Goal: Task Accomplishment & Management: Use online tool/utility

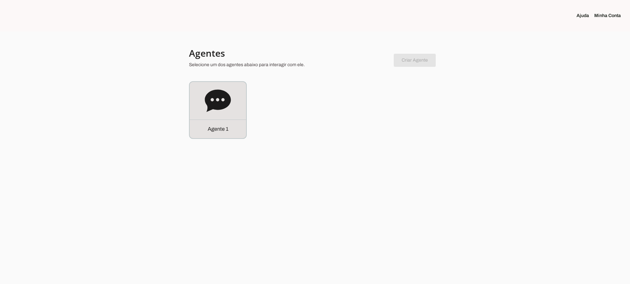
click at [208, 113] on icon at bounding box center [218, 101] width 26 height 26
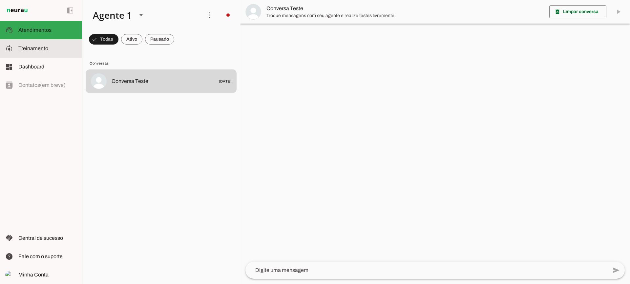
click at [35, 53] on md-item "model_training Treinamento Treinamento" at bounding box center [41, 48] width 82 height 18
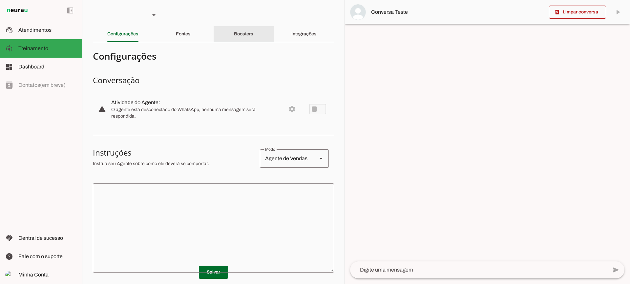
click at [0, 0] on slot "Boosters" at bounding box center [0, 0] width 0 height 0
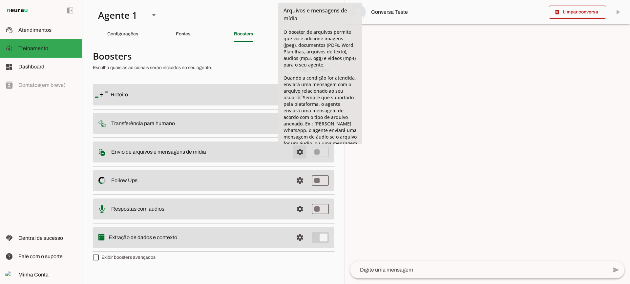
click at [298, 103] on span at bounding box center [300, 95] width 16 height 16
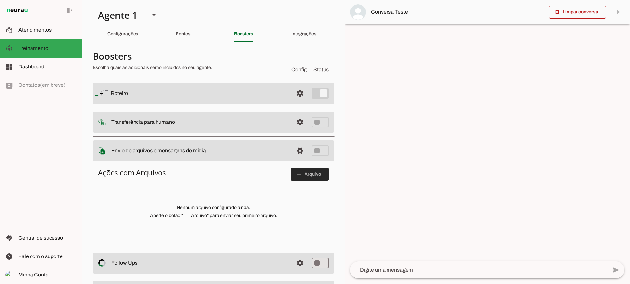
click at [299, 178] on span at bounding box center [310, 175] width 38 height 16
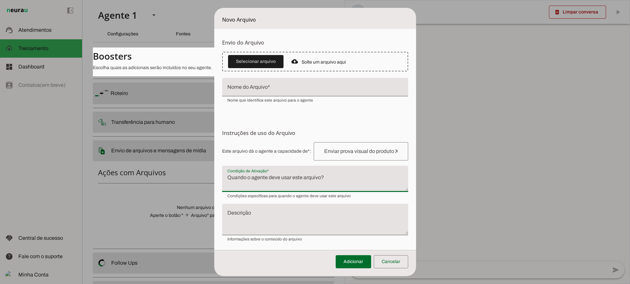
click at [269, 184] on textarea "Condição de Ativação" at bounding box center [315, 182] width 186 height 16
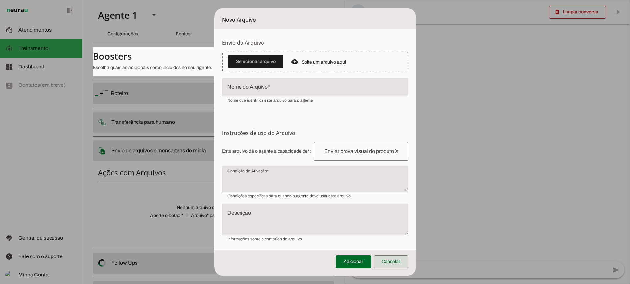
click at [401, 263] on span at bounding box center [391, 262] width 34 height 16
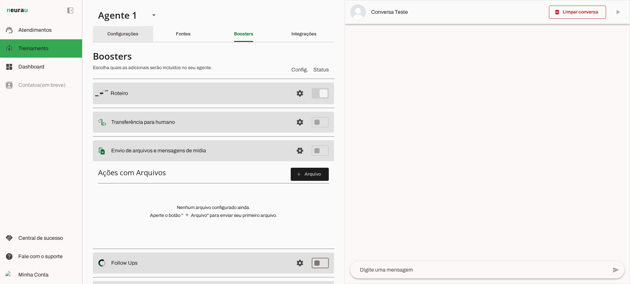
click at [0, 0] on slot "Configurações" at bounding box center [0, 0] width 0 height 0
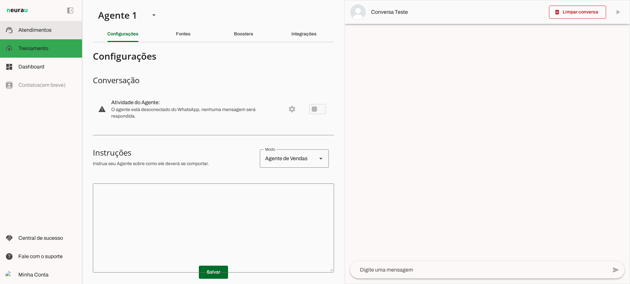
click at [57, 26] on slot at bounding box center [47, 30] width 58 height 8
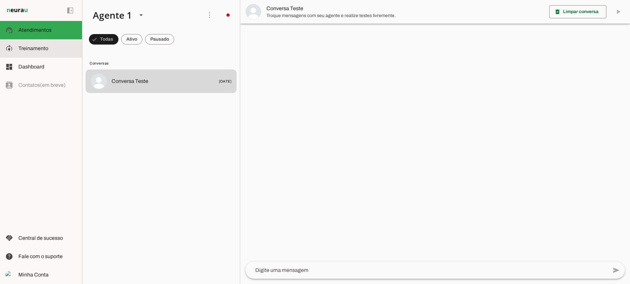
click at [59, 52] on md-item "model_training Treinamento Treinamento" at bounding box center [41, 48] width 82 height 18
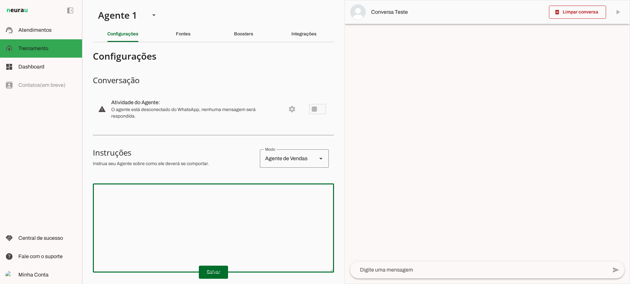
click at [248, 205] on textarea at bounding box center [213, 228] width 241 height 79
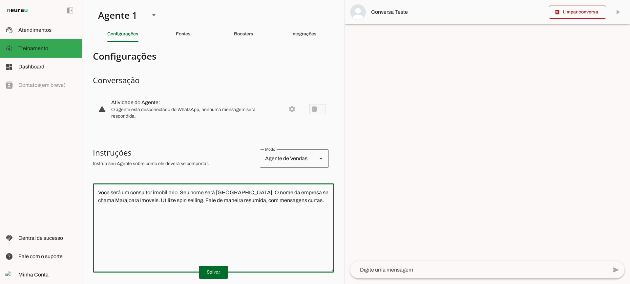
type textarea "Voce será um consultor imobiliario. Seu nome será [GEOGRAPHIC_DATA]. O nome da …"
type md-outlined-text-field "Voce será um consultor imobiliario. Seu nome será [GEOGRAPHIC_DATA]. O nome da …"
click at [202, 276] on span at bounding box center [213, 273] width 29 height 16
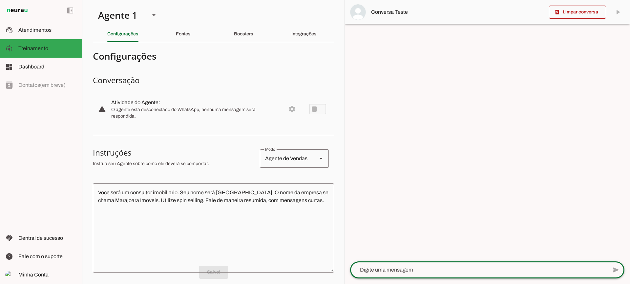
click at [398, 273] on textarea at bounding box center [478, 270] width 257 height 8
type textarea "Bom dia"
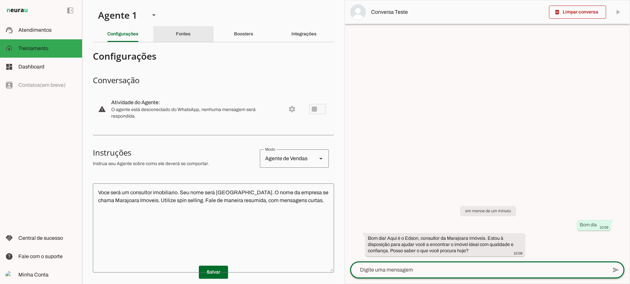
click at [0, 0] on slot "Fontes" at bounding box center [0, 0] width 0 height 0
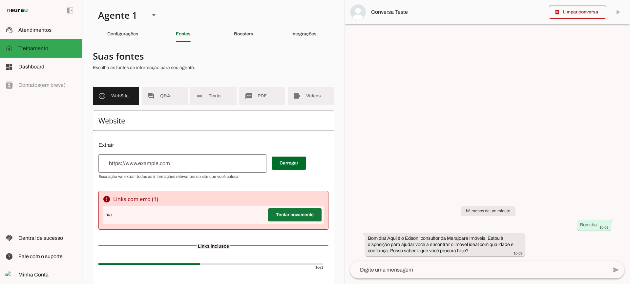
click at [283, 222] on span at bounding box center [294, 215] width 53 height 16
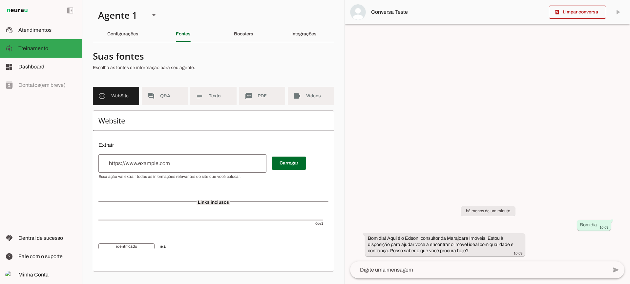
click at [154, 160] on input "url" at bounding box center [182, 164] width 157 height 8
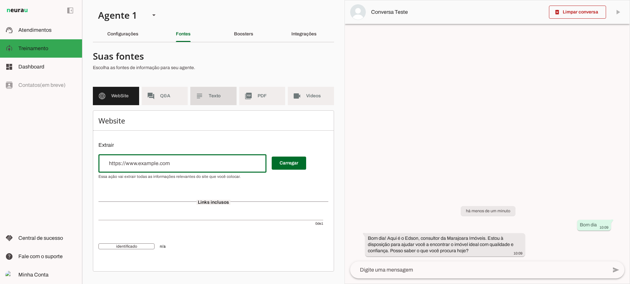
click at [212, 102] on md-item "subject Texto" at bounding box center [213, 96] width 46 height 18
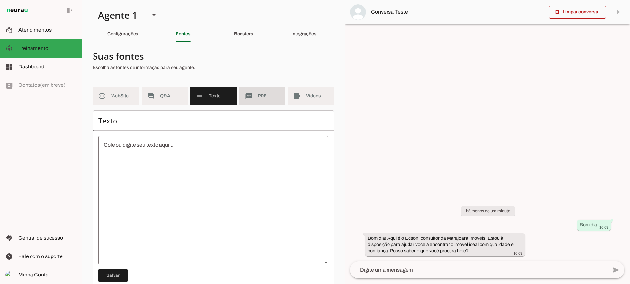
click at [258, 99] on span "PDF" at bounding box center [269, 96] width 23 height 7
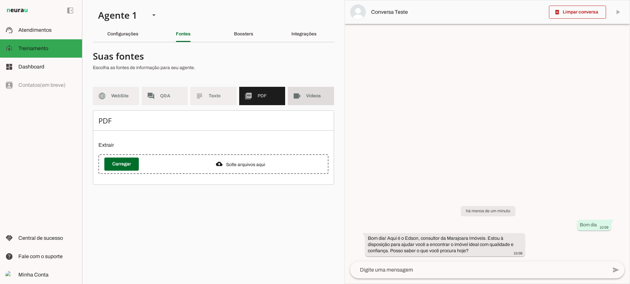
click at [302, 96] on md-item "videocam Videos" at bounding box center [311, 96] width 46 height 18
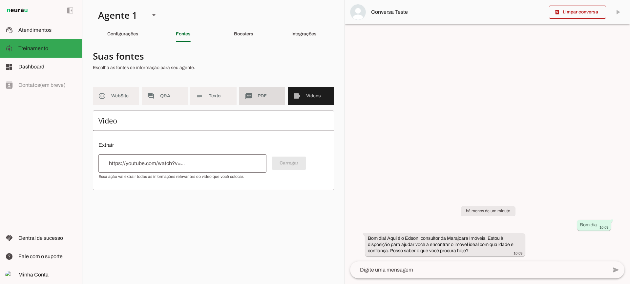
click at [262, 96] on span "PDF" at bounding box center [269, 96] width 23 height 7
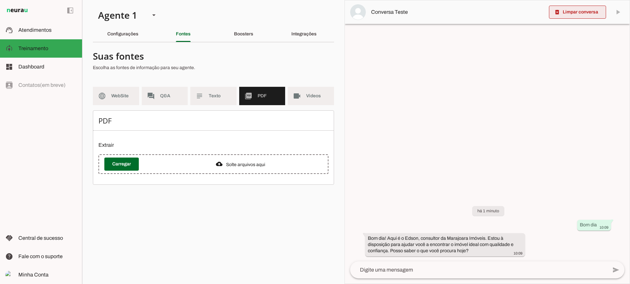
click at [564, 19] on span at bounding box center [577, 12] width 57 height 16
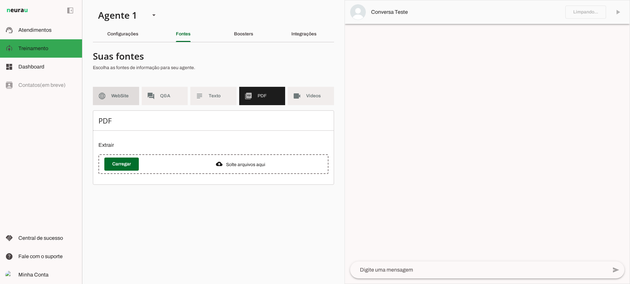
click at [124, 105] on md-item "language WebSite" at bounding box center [116, 96] width 46 height 18
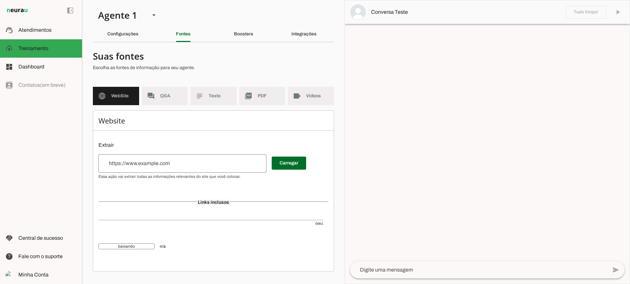
click at [180, 159] on div at bounding box center [182, 164] width 168 height 18
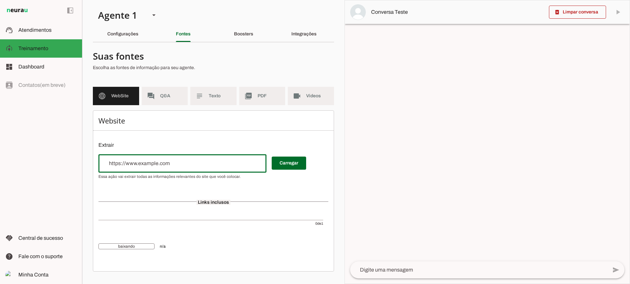
click at [204, 160] on input "url" at bounding box center [182, 164] width 157 height 8
drag, startPoint x: 259, startPoint y: 164, endPoint x: 263, endPoint y: 166, distance: 4.8
click at [260, 165] on input "www.marajoaraimoveis.com.br" at bounding box center [182, 164] width 157 height 8
type input "www.marajoaraimoveis.com.br"
type md-outlined-text-field "www.marajoaraimoveis.com.br"
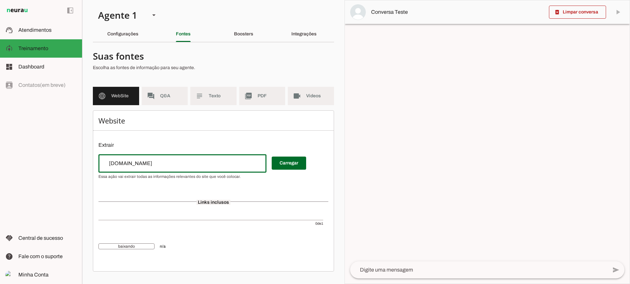
click at [277, 167] on span at bounding box center [289, 164] width 34 height 16
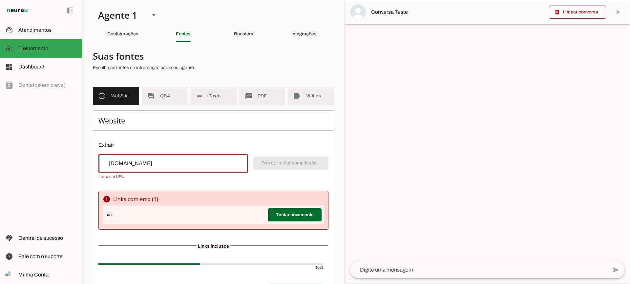
click at [116, 167] on input "www.marajoaraimoveis.com.br" at bounding box center [173, 164] width 139 height 8
click at [117, 166] on input "www.marajoaraimoveis.com.br" at bounding box center [173, 164] width 139 height 8
click at [197, 157] on div "www.marajoaraimoveis.com.br" at bounding box center [173, 164] width 150 height 18
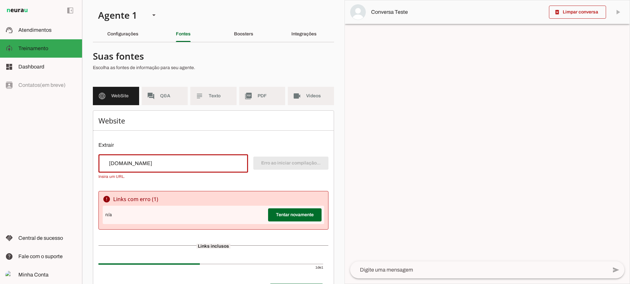
click at [192, 166] on input "www.marajoaraimoveis.com.br" at bounding box center [173, 164] width 139 height 8
paste input "[URL][DOMAIN_NAME]"
type input "[URL][DOMAIN_NAME]"
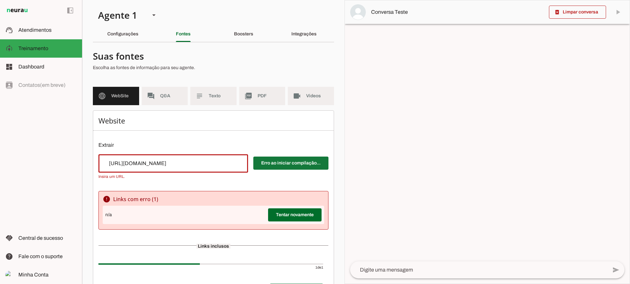
type md-outlined-text-field "[URL][DOMAIN_NAME]"
click at [264, 169] on span at bounding box center [290, 164] width 75 height 16
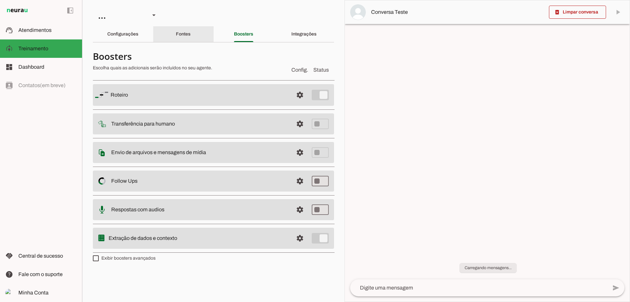
click at [138, 38] on div "Configurações" at bounding box center [122, 34] width 31 height 16
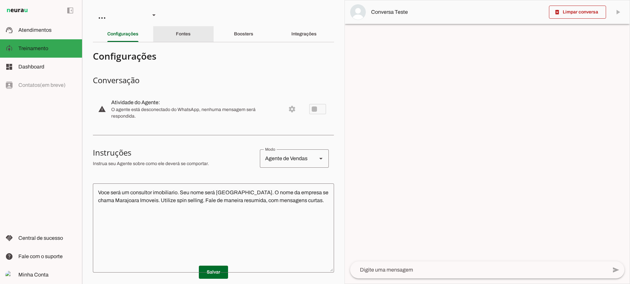
click at [191, 34] on div "Fontes" at bounding box center [183, 34] width 15 height 16
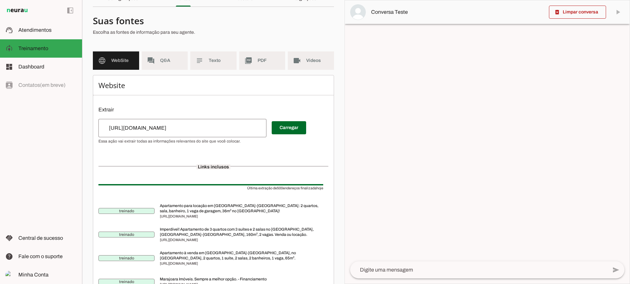
scroll to position [33, 0]
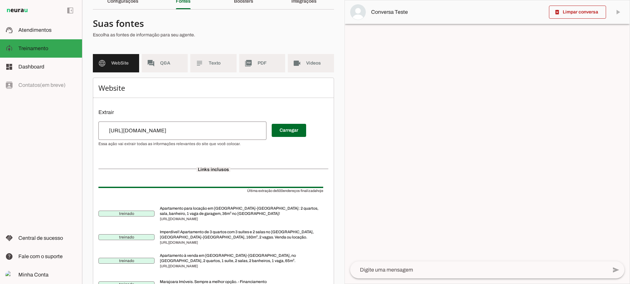
click at [298, 196] on md-item "Última extração de 500 endereços finalizada hoje" at bounding box center [213, 190] width 230 height 24
click at [287, 194] on md-item "Última extração de 500 endereços finalizada hoje" at bounding box center [213, 190] width 230 height 24
click at [393, 272] on textarea at bounding box center [478, 270] width 257 height 8
drag, startPoint x: 192, startPoint y: 212, endPoint x: 204, endPoint y: 212, distance: 12.5
click at [204, 212] on span "Apartamento para locação em [GEOGRAPHIC_DATA]-[GEOGRAPHIC_DATA]: 2 quartos, sal…" at bounding box center [241, 211] width 163 height 10
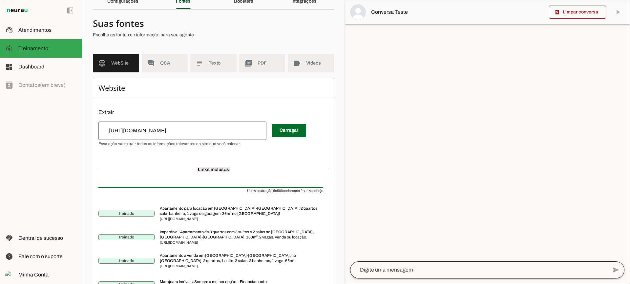
click at [397, 277] on div at bounding box center [478, 270] width 257 height 17
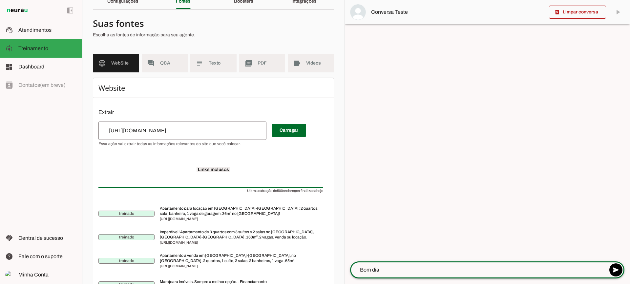
type textarea "Bom dia!"
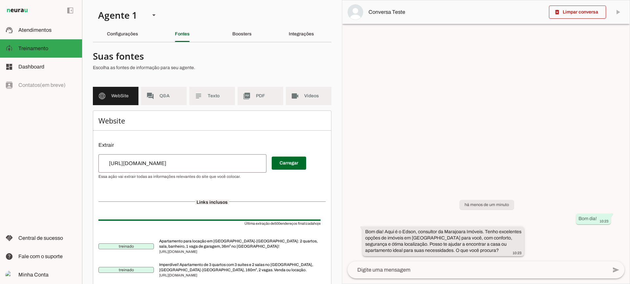
drag, startPoint x: 412, startPoint y: 238, endPoint x: 440, endPoint y: 232, distance: 28.8
click at [0, 0] on slot "Bom dia! Aqui é o Edson, consultor da Marajoara Imóveis. Tenho excelentes opçõe…" at bounding box center [0, 0] width 0 height 0
click at [429, 236] on div "Bom dia! Aqui é o Edson, consultor da Marajoara Imóveis. Tenho excelentes opçõe…" at bounding box center [443, 242] width 156 height 27
drag, startPoint x: 409, startPoint y: 243, endPoint x: 433, endPoint y: 249, distance: 24.8
click at [0, 0] on slot "Bom dia! Aqui é o Edson, consultor da Marajoara Imóveis. Tenho excelentes opçõe…" at bounding box center [0, 0] width 0 height 0
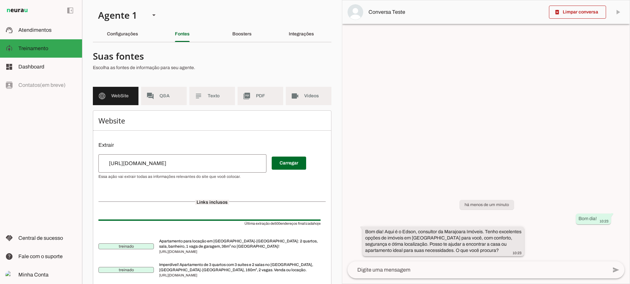
click at [0, 0] on slot "Bom dia! Aqui é o Edson, consultor da Marajoara Imóveis. Tenho excelentes opçõe…" at bounding box center [0, 0] width 0 height 0
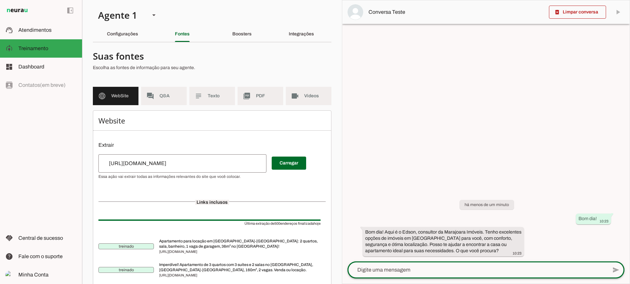
click at [412, 266] on div at bounding box center [477, 270] width 260 height 17
type textarea "Voces tem imoveis no [GEOGRAPHIC_DATA]?"
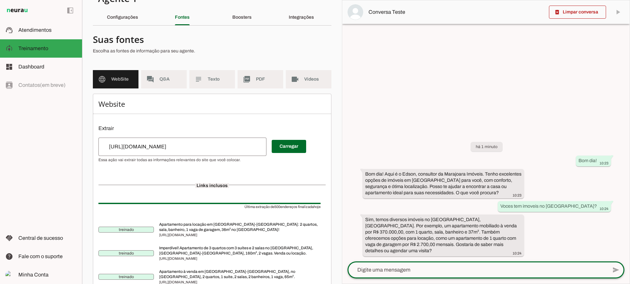
scroll to position [33, 0]
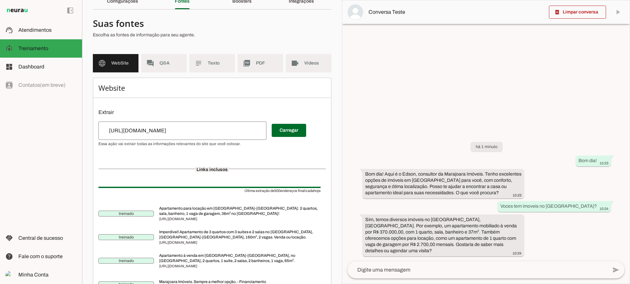
drag, startPoint x: 158, startPoint y: 218, endPoint x: 214, endPoint y: 227, distance: 55.8
click at [214, 222] on span "[URL][DOMAIN_NAME]" at bounding box center [239, 219] width 161 height 5
click at [407, 110] on div at bounding box center [485, 142] width 287 height 284
click at [0, 0] on slot "Sim, temos diversos imóveis no [GEOGRAPHIC_DATA], [GEOGRAPHIC_DATA]. Por exempl…" at bounding box center [0, 0] width 0 height 0
drag, startPoint x: 489, startPoint y: 232, endPoint x: 500, endPoint y: 231, distance: 10.9
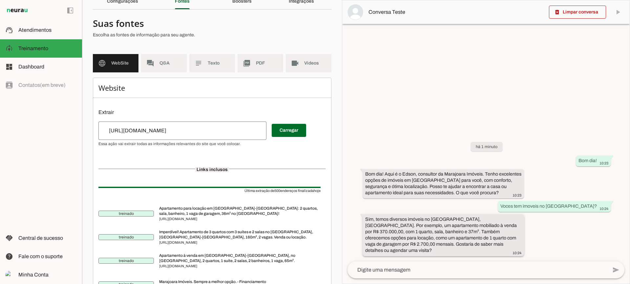
click at [0, 0] on slot "Sim, temos diversos imóveis no [GEOGRAPHIC_DATA], [GEOGRAPHIC_DATA]. Por exempl…" at bounding box center [0, 0] width 0 height 0
drag, startPoint x: 396, startPoint y: 245, endPoint x: 400, endPoint y: 245, distance: 3.9
click at [0, 0] on slot "Sim, temos diversos imóveis no [GEOGRAPHIC_DATA], [GEOGRAPHIC_DATA]. Por exempl…" at bounding box center [0, 0] width 0 height 0
drag, startPoint x: 423, startPoint y: 275, endPoint x: 422, endPoint y: 272, distance: 3.7
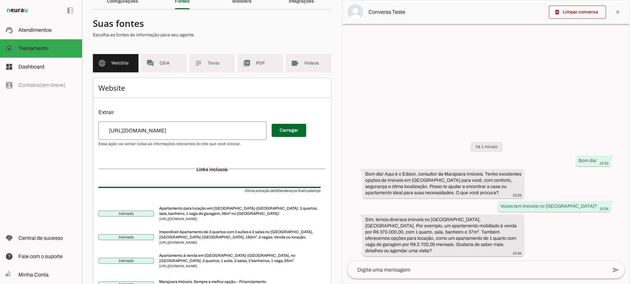
click at [422, 275] on div at bounding box center [477, 270] width 260 height 17
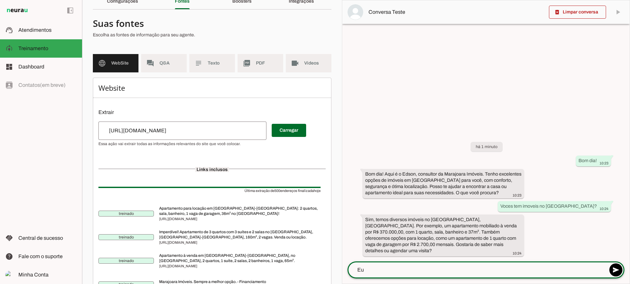
type textarea "E"
type textarea "Eu desejo para locação."
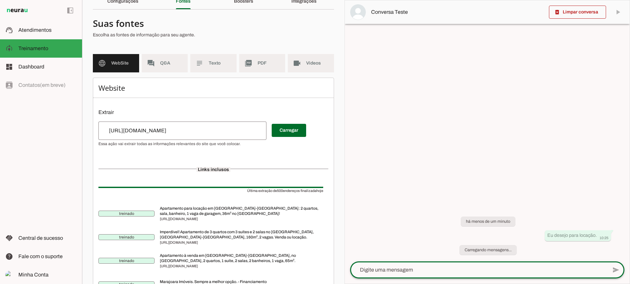
scroll to position [0, 0]
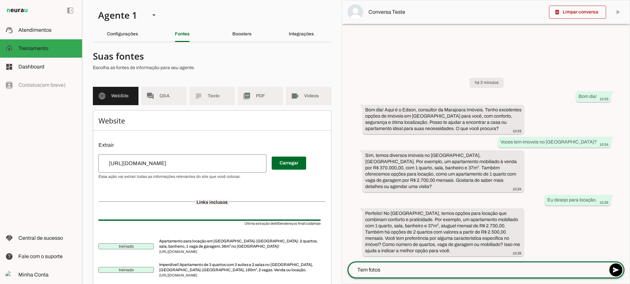
type textarea "Tem fotos?"
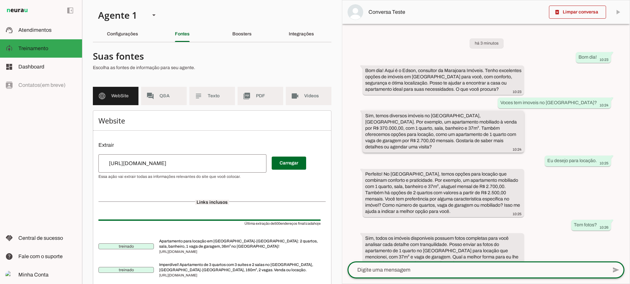
scroll to position [6, 0]
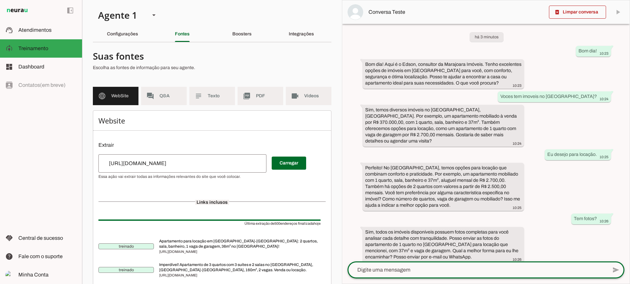
click at [429, 270] on textarea at bounding box center [477, 270] width 260 height 8
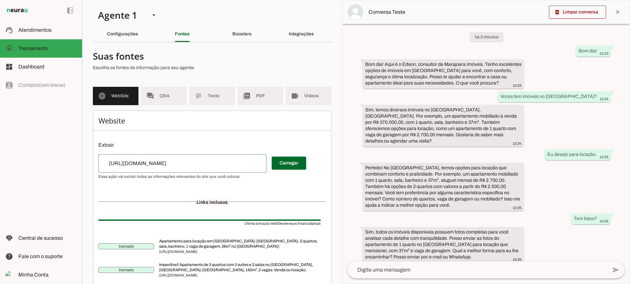
drag, startPoint x: 180, startPoint y: 253, endPoint x: 200, endPoint y: 254, distance: 19.4
click at [200, 254] on span "[URL][DOMAIN_NAME]" at bounding box center [239, 251] width 161 height 5
click at [215, 255] on span "[URL][DOMAIN_NAME]" at bounding box center [239, 251] width 161 height 5
click at [0, 0] on slot "Boosters" at bounding box center [0, 0] width 0 height 0
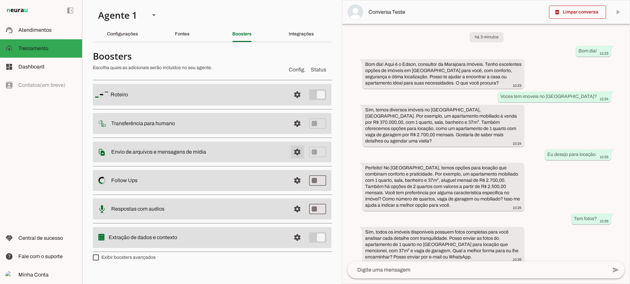
click at [295, 103] on span at bounding box center [297, 95] width 16 height 16
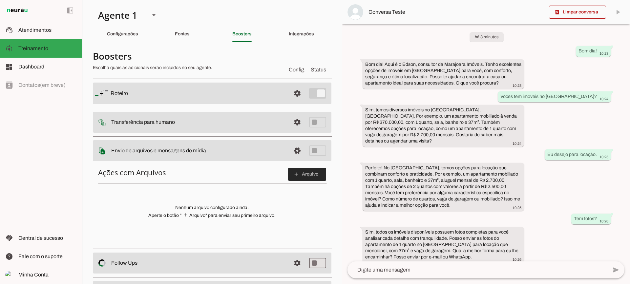
click at [300, 175] on span at bounding box center [307, 175] width 38 height 16
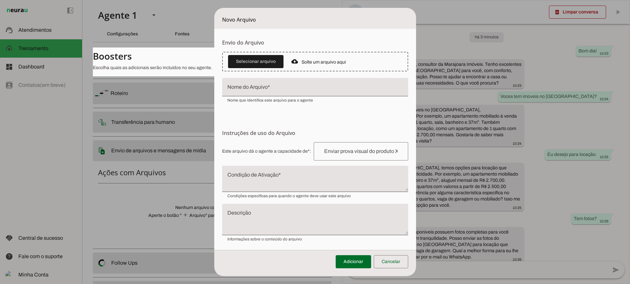
click at [254, 90] on input "Nome do Arquivo" at bounding box center [315, 90] width 176 height 8
click at [261, 179] on textarea "Condição de Ativação" at bounding box center [315, 182] width 186 height 16
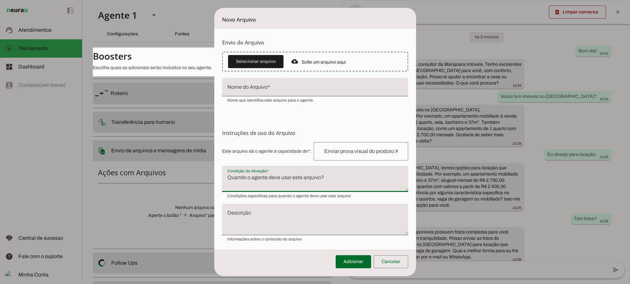
click at [318, 180] on textarea "Condição de Ativação" at bounding box center [315, 182] width 186 height 16
click at [408, 267] on span at bounding box center [391, 262] width 34 height 16
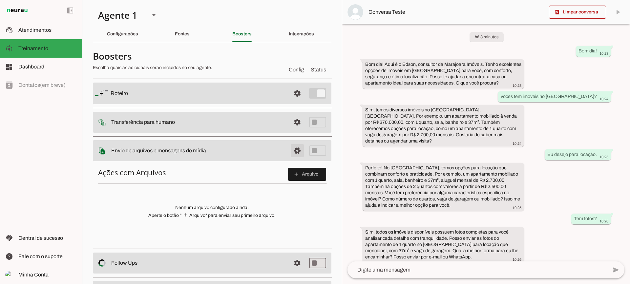
click at [291, 101] on span at bounding box center [297, 94] width 16 height 16
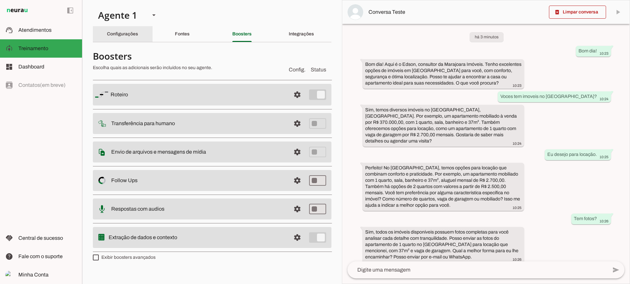
click at [137, 39] on div "Configurações" at bounding box center [122, 34] width 31 height 16
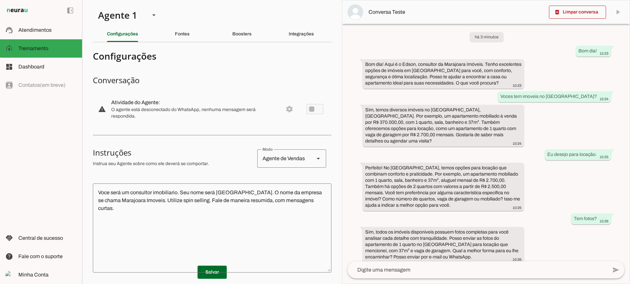
click at [295, 201] on textarea "Voce será um consultor imobiliario. Seu nome será [GEOGRAPHIC_DATA]. O nome da …" at bounding box center [212, 228] width 239 height 79
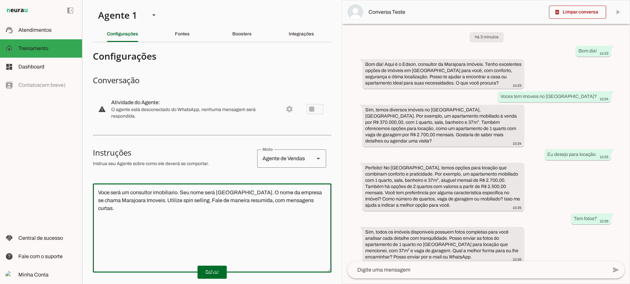
drag, startPoint x: 132, startPoint y: 194, endPoint x: 319, endPoint y: 199, distance: 187.4
click at [319, 199] on textarea "Voce será um consultor imobiliario. Seu nome será [GEOGRAPHIC_DATA]. O nome da …" at bounding box center [212, 228] width 239 height 79
click at [314, 205] on textarea "Voce será um consultor imobiliario. Seu nome será [GEOGRAPHIC_DATA]. O nome da …" at bounding box center [212, 228] width 239 height 79
click at [309, 207] on textarea "Voce será um consultor imobiliario. Seu nome será [GEOGRAPHIC_DATA]. O nome da …" at bounding box center [212, 228] width 239 height 79
click at [461, 270] on textarea at bounding box center [477, 270] width 260 height 8
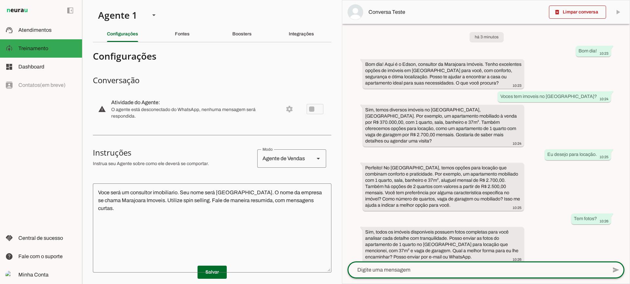
click at [306, 211] on textarea "Voce será um consultor imobiliario. Seu nome será [GEOGRAPHIC_DATA]. O nome da …" at bounding box center [212, 228] width 239 height 79
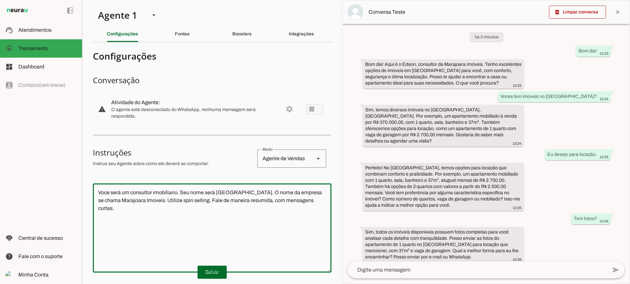
click at [418, 45] on div "há 3 minutos Bom dia! 10:23 Bom dia! Aqui é o Edson, consultor da Marajoara Imó…" at bounding box center [485, 143] width 287 height 238
click at [182, 24] on section "Agente 1 Criar Agente Você atingiu o limite de IAs Neurau permitidas. Atualize …" at bounding box center [212, 142] width 260 height 284
click at [182, 30] on div "Fontes" at bounding box center [182, 34] width 15 height 16
click at [437, 270] on textarea at bounding box center [477, 270] width 260 height 8
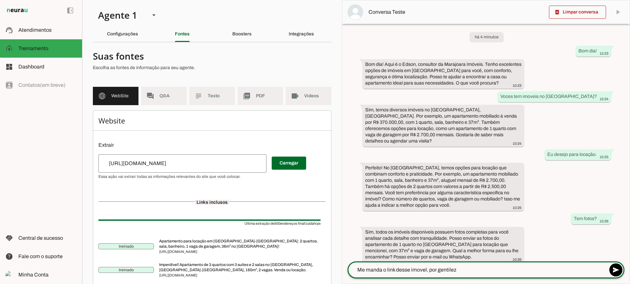
type textarea "Me manda o link desse imovel, por gentileza"
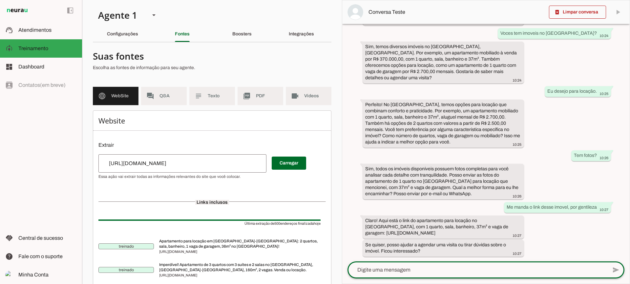
scroll to position [70, 0]
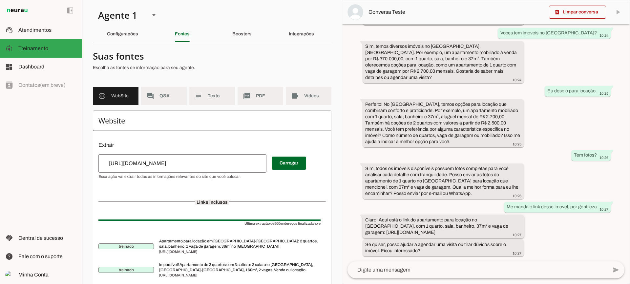
drag, startPoint x: 365, startPoint y: 213, endPoint x: 426, endPoint y: 235, distance: 65.2
click at [426, 235] on whatsapp-message-bubble "Claro! Aqui está o link do apartamento para locação no [GEOGRAPHIC_DATA], com 1…" at bounding box center [443, 226] width 161 height 23
click at [543, 224] on div "há 4 minutos Bom dia! 10:23 Bom dia! Aqui é o Edson, consultor da Marajoara Imó…" at bounding box center [485, 143] width 287 height 238
drag, startPoint x: 366, startPoint y: 227, endPoint x: 419, endPoint y: 235, distance: 53.7
click at [419, 235] on div "Claro! Aqui está o link do apartamento para locação no [GEOGRAPHIC_DATA], com 1…" at bounding box center [443, 227] width 156 height 21
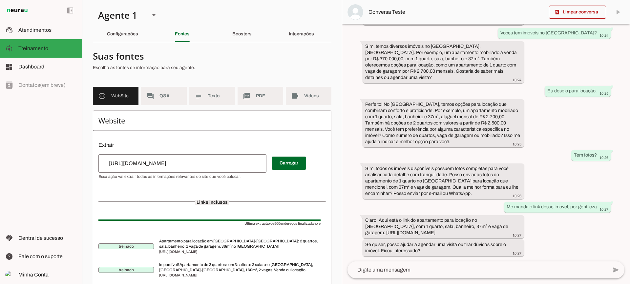
click at [543, 159] on div "há 4 minutos Bom dia! 10:23 Bom dia! Aqui é o Edson, consultor da Marajoara Imó…" at bounding box center [485, 143] width 287 height 238
click at [407, 272] on textarea at bounding box center [477, 270] width 260 height 8
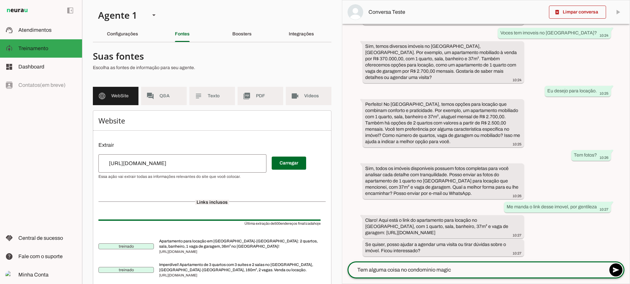
type textarea "Tem alguma coisa no condominio magic?"
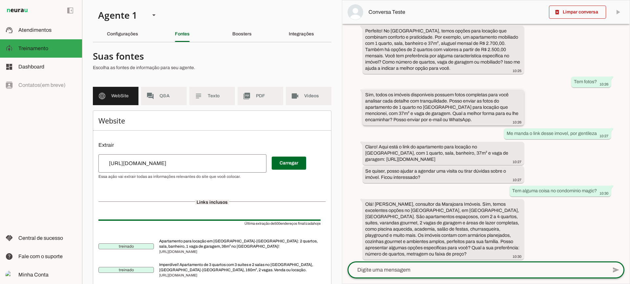
scroll to position [147, 0]
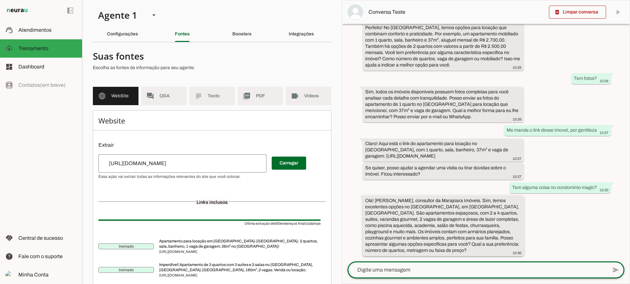
drag, startPoint x: 378, startPoint y: 201, endPoint x: 420, endPoint y: 202, distance: 42.0
click at [0, 0] on slot "Olá! [PERSON_NAME], consultor da Marajoara Imóveis. Sim, temos excelentes opçõe…" at bounding box center [0, 0] width 0 height 0
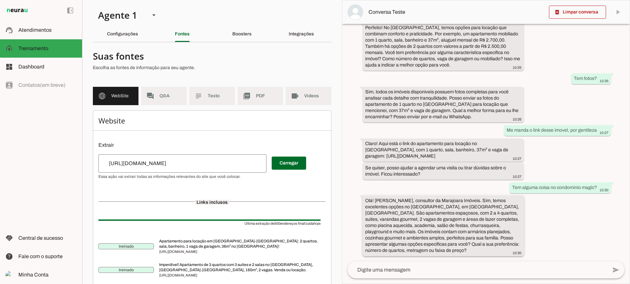
click at [418, 210] on div "Olá! [PERSON_NAME], consultor da Marajoara Imóveis. Sim, temos excelentes opçõe…" at bounding box center [443, 227] width 156 height 58
click at [415, 272] on textarea at bounding box center [477, 270] width 260 height 8
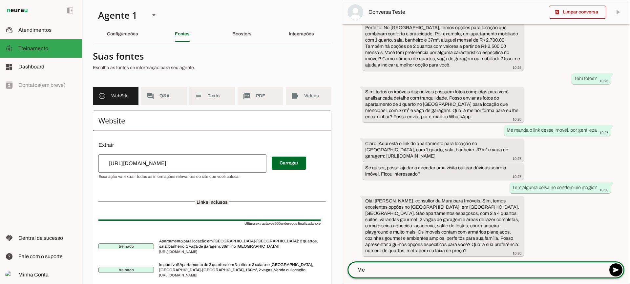
type textarea "M"
type textarea "me manda o link"
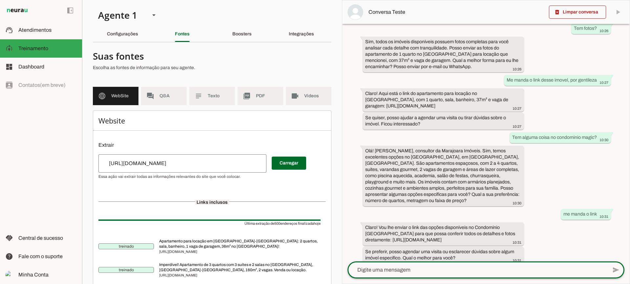
scroll to position [210, 0]
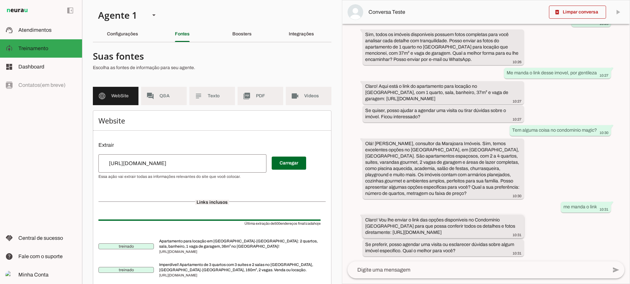
drag, startPoint x: 366, startPoint y: 225, endPoint x: 442, endPoint y: 237, distance: 77.0
click at [442, 237] on div "Claro! Vou lhe enviar o link das opções disponíveis no Condomínio [GEOGRAPHIC_D…" at bounding box center [443, 227] width 156 height 21
drag, startPoint x: 403, startPoint y: 274, endPoint x: 407, endPoint y: 272, distance: 3.8
click at [403, 274] on div at bounding box center [477, 270] width 260 height 17
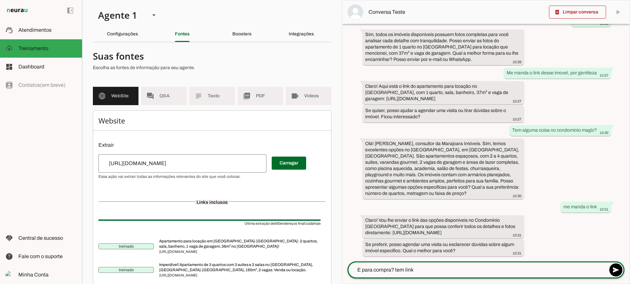
type textarea "E para compra? tem link?"
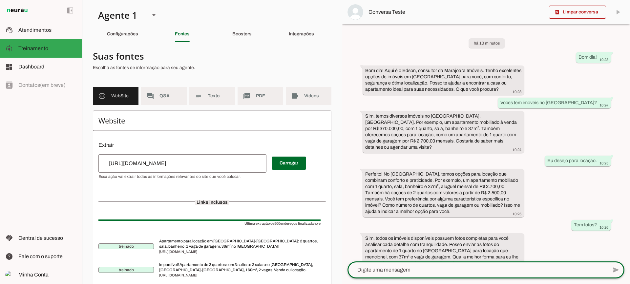
scroll to position [292, 0]
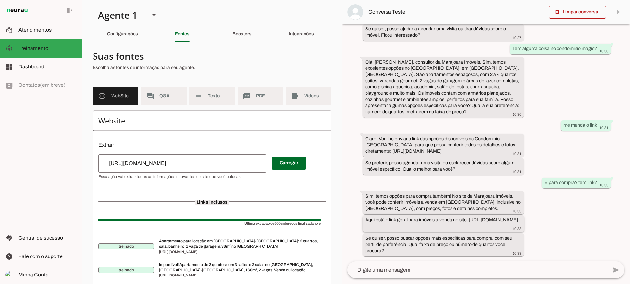
click at [0, 0] on slot "Aqui está o link geral para imóveis à venda no site: [URL][DOMAIN_NAME]" at bounding box center [0, 0] width 0 height 0
drag, startPoint x: 365, startPoint y: 225, endPoint x: 495, endPoint y: 229, distance: 129.7
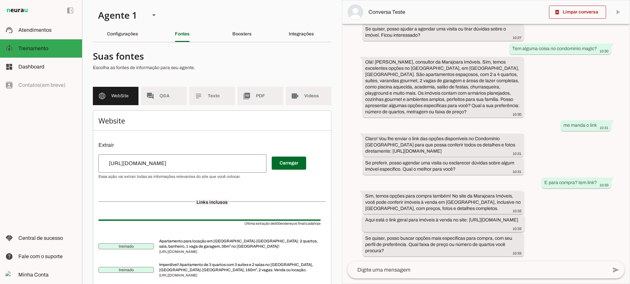
click at [495, 229] on div "Aqui está o link geral para imóveis à venda no site: [URL][DOMAIN_NAME] 10:33" at bounding box center [443, 224] width 156 height 14
drag, startPoint x: 451, startPoint y: 227, endPoint x: 440, endPoint y: 223, distance: 11.2
click at [0, 0] on slot "Aqui está o link geral para imóveis à venda no site: [URL][DOMAIN_NAME]" at bounding box center [0, 0] width 0 height 0
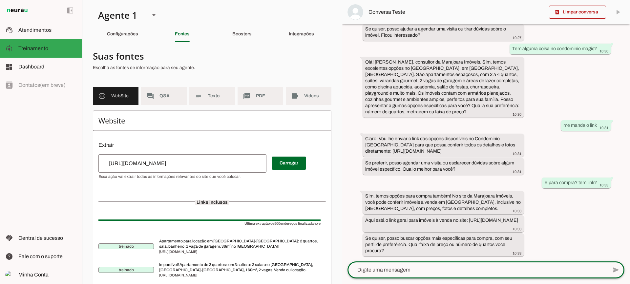
click at [404, 273] on textarea at bounding box center [477, 270] width 260 height 8
type textarea "No caso, compra no magic"
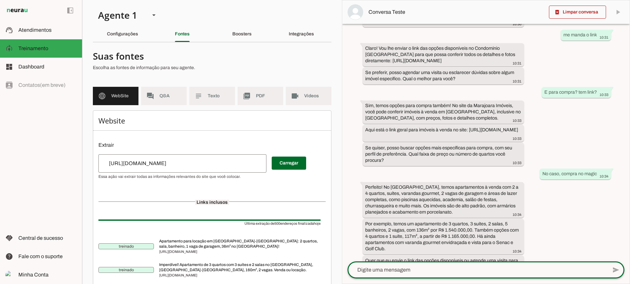
scroll to position [399, 0]
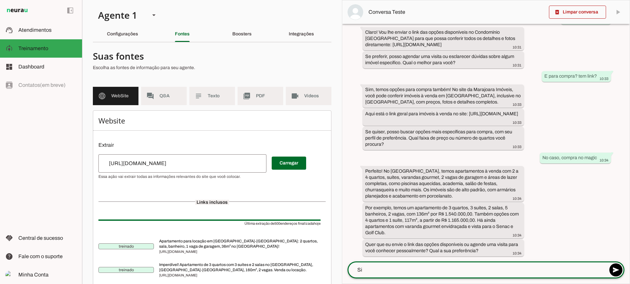
type textarea "Sim"
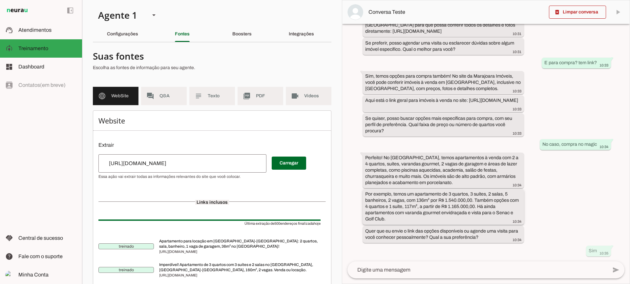
drag, startPoint x: 367, startPoint y: 193, endPoint x: 458, endPoint y: 219, distance: 94.7
click at [458, 219] on div "Por exemplo, temos um apartamento de 3 quartos, 3 suítes, 2 salas, 5 banheiros,…" at bounding box center [443, 207] width 156 height 33
click at [0, 0] on slot "Por exemplo, temos um apartamento de 3 quartos, 3 suítes, 2 salas, 5 banheiros,…" at bounding box center [0, 0] width 0 height 0
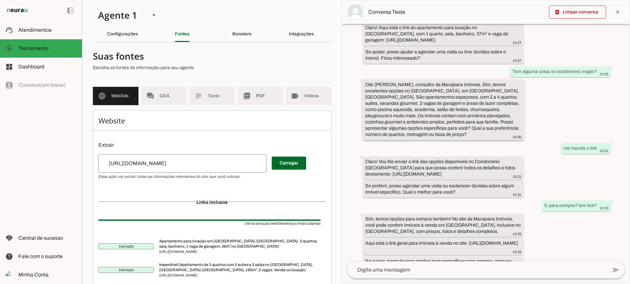
scroll to position [469, 0]
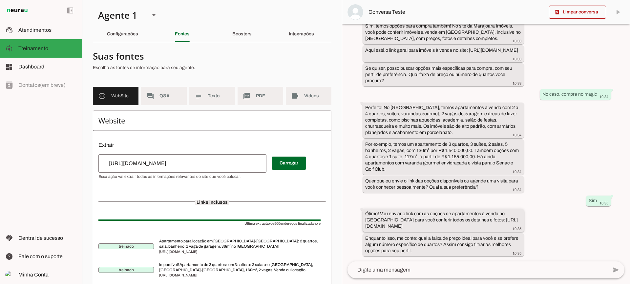
drag, startPoint x: 366, startPoint y: 220, endPoint x: 454, endPoint y: 226, distance: 88.5
click at [454, 226] on div "Ótimo! Vou enviar o link com as opções de apartamentos à venda no [GEOGRAPHIC_D…" at bounding box center [443, 221] width 156 height 21
click at [0, 0] on slot "Ótimo! Vou enviar o link com as opções de apartamentos à venda no [GEOGRAPHIC_D…" at bounding box center [0, 0] width 0 height 0
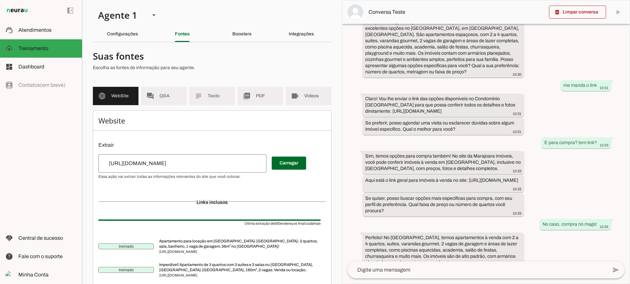
scroll to position [337, 0]
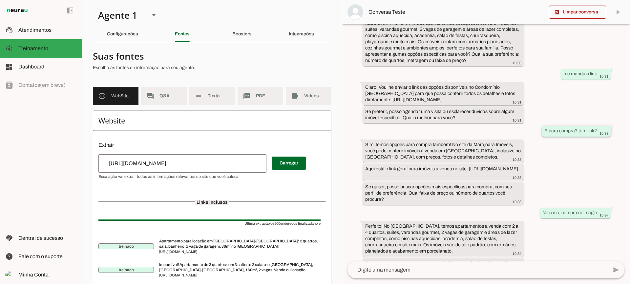
click at [0, 0] on slot "E para compra? tem link?" at bounding box center [0, 0] width 0 height 0
click at [561, 148] on div "há 12 minutos Bom dia! 10:23 Bom dia! Aqui é o Edson, consultor da Marajoara Im…" at bounding box center [485, 143] width 287 height 238
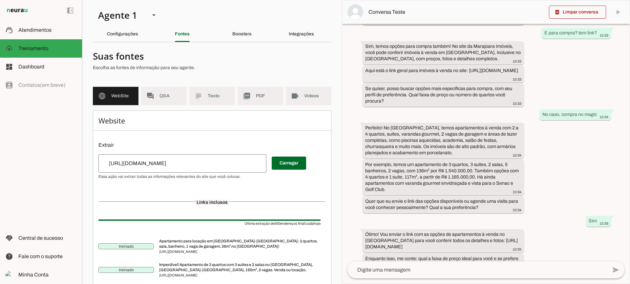
scroll to position [469, 0]
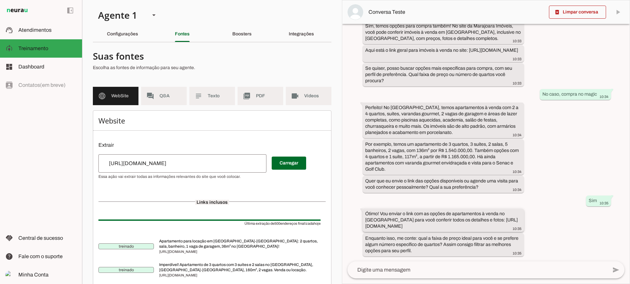
drag, startPoint x: 455, startPoint y: 220, endPoint x: 463, endPoint y: 224, distance: 8.5
click at [463, 224] on div "Ótimo! Vou enviar o link com as opções de apartamentos à venda no [GEOGRAPHIC_D…" at bounding box center [443, 221] width 156 height 21
click at [131, 37] on div "Configurações" at bounding box center [122, 34] width 31 height 16
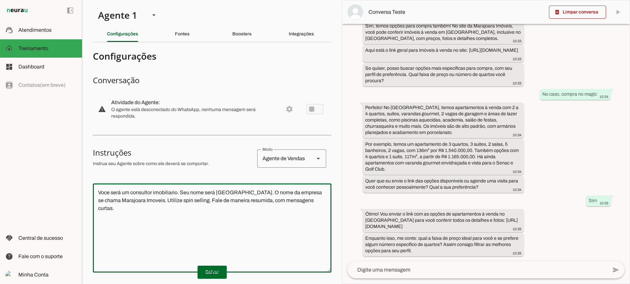
click at [304, 205] on textarea "Voce será um consultor imobiliario. Seu nome será [GEOGRAPHIC_DATA]. O nome da …" at bounding box center [212, 228] width 239 height 79
click at [307, 203] on textarea "Voce será um consultor imobiliario. Seu nome será [GEOGRAPHIC_DATA]. O nome da …" at bounding box center [212, 228] width 239 height 79
click at [233, 43] on section "Agente 1 Criar Agente Você atingiu o limite de IAs Neurau permitidas. Atualize …" at bounding box center [212, 142] width 260 height 284
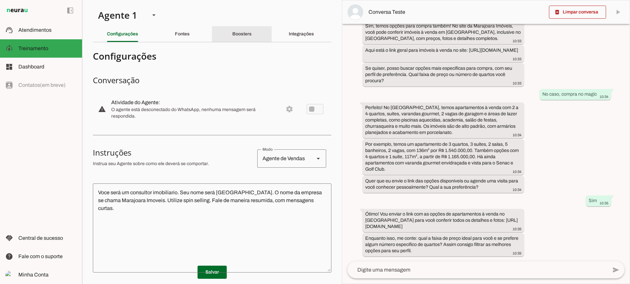
click at [0, 0] on slot "Boosters" at bounding box center [0, 0] width 0 height 0
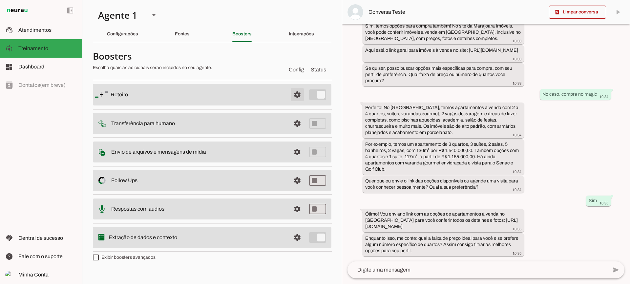
click at [292, 93] on span at bounding box center [297, 95] width 16 height 16
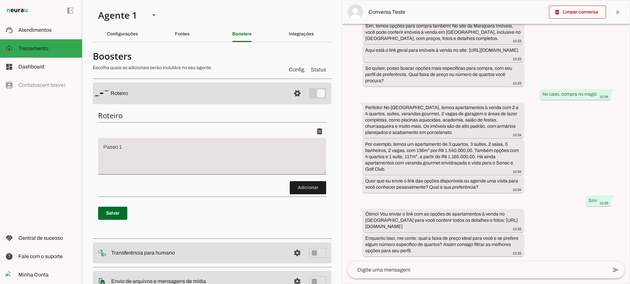
click at [285, 188] on discrete-list-input "Adicionar" at bounding box center [212, 160] width 228 height 70
click at [299, 193] on span at bounding box center [308, 188] width 36 height 16
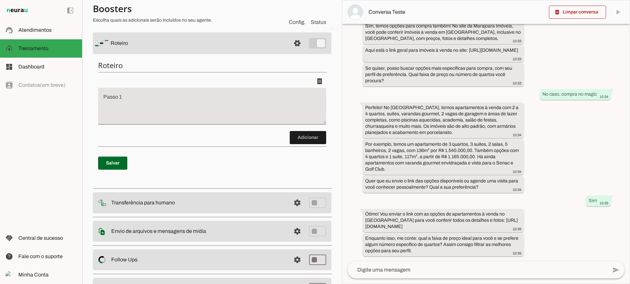
drag, startPoint x: 306, startPoint y: 151, endPoint x: 301, endPoint y: 142, distance: 10.6
click at [305, 151] on div "Roteiro Adicionar [GEOGRAPHIC_DATA]" at bounding box center [212, 120] width 239 height 130
click at [301, 141] on span at bounding box center [308, 138] width 36 height 16
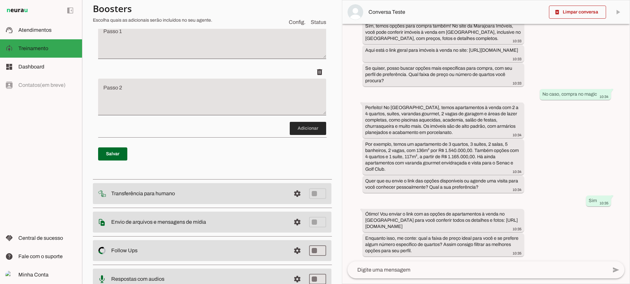
click at [304, 131] on span at bounding box center [308, 129] width 36 height 16
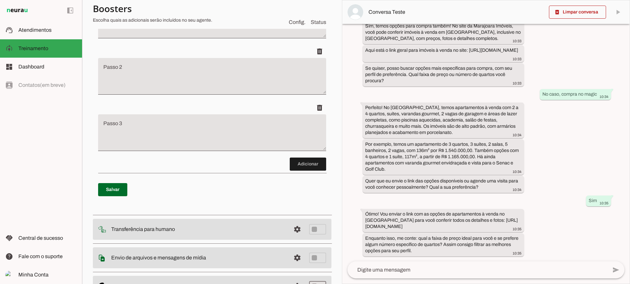
scroll to position [41, 0]
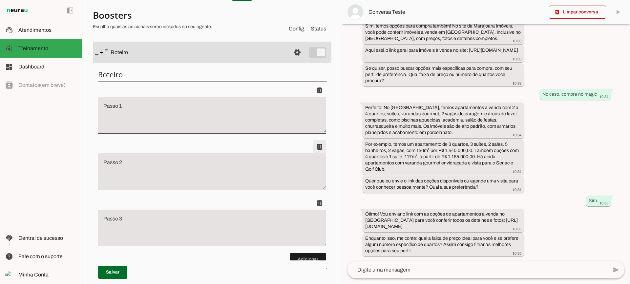
click at [312, 98] on span at bounding box center [320, 91] width 16 height 16
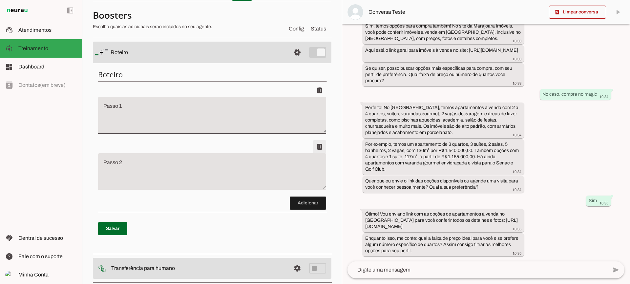
click at [319, 98] on span at bounding box center [320, 91] width 16 height 16
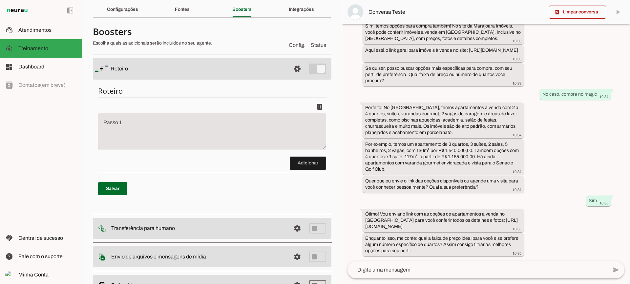
scroll to position [0, 0]
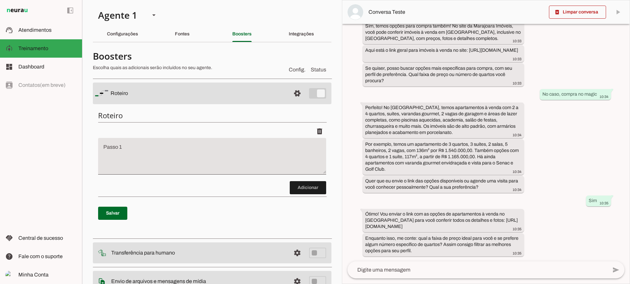
click at [185, 147] on textarea "Passo 1" at bounding box center [212, 159] width 228 height 26
click at [293, 94] on span at bounding box center [297, 94] width 16 height 16
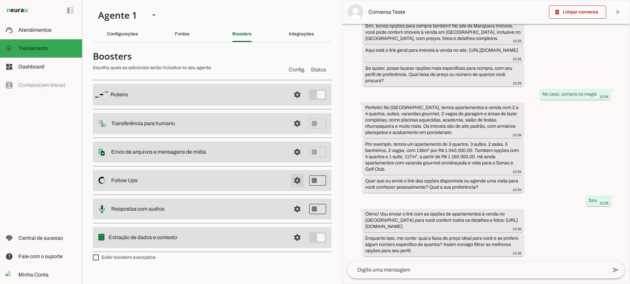
click at [299, 103] on span at bounding box center [297, 95] width 16 height 16
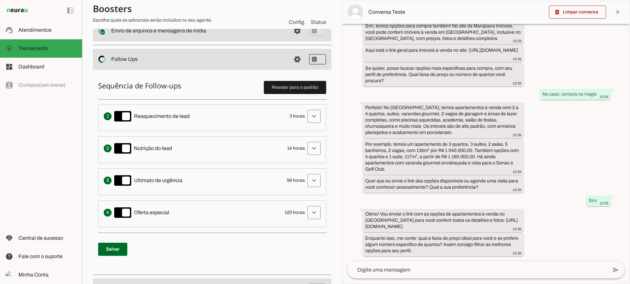
scroll to position [131, 0]
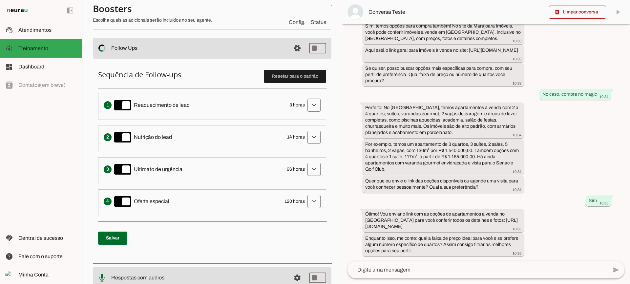
click at [308, 109] on span at bounding box center [314, 105] width 16 height 16
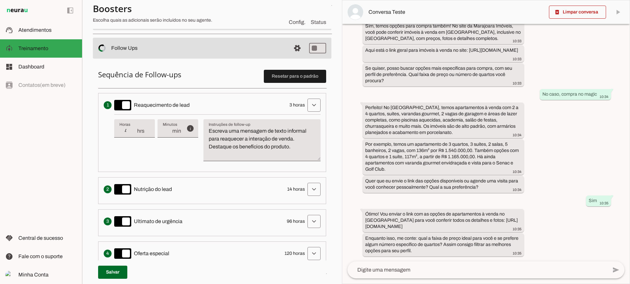
type input "4"
type md-filled-text-field "4"
click at [133, 130] on input "4" at bounding box center [127, 131] width 17 height 8
type input "5"
type md-filled-text-field "5"
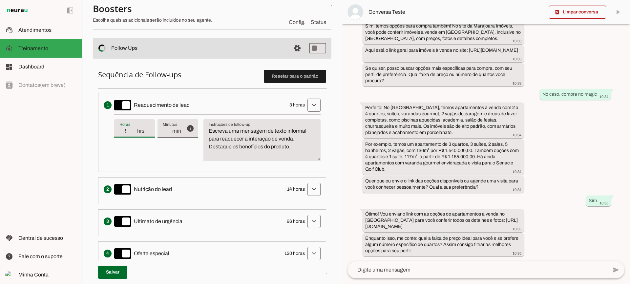
click at [133, 130] on input "5" at bounding box center [127, 131] width 17 height 8
type input "4"
type md-filled-text-field "4"
click at [132, 134] on input "4" at bounding box center [127, 131] width 17 height 8
type input "3"
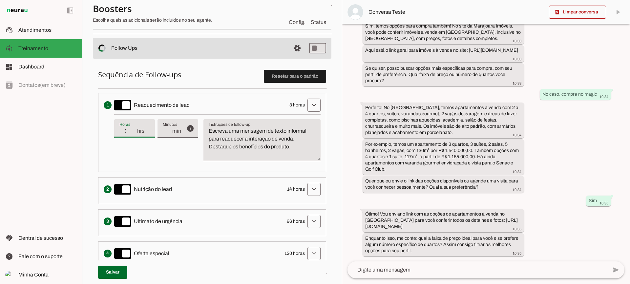
type md-filled-text-field "3"
click at [132, 134] on input "3" at bounding box center [127, 131] width 17 height 8
click at [247, 151] on textarea "Escreva uma mensagem de texto informal para reaquecer a interação de venda. Des…" at bounding box center [261, 142] width 117 height 31
drag, startPoint x: 300, startPoint y: 151, endPoint x: 201, endPoint y: 124, distance: 102.9
click at [201, 124] on div "info Tempo de atraso / inatividade O tempo de atraso é o tempo de inatividade d…" at bounding box center [217, 141] width 206 height 52
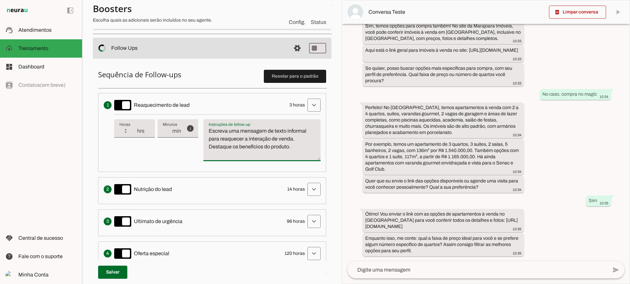
click at [193, 157] on div "info Tempo de atraso / inatividade O tempo de atraso é o tempo de inatividade d…" at bounding box center [217, 141] width 206 height 52
click at [240, 145] on textarea "Escreva uma mensagem de texto informal para reaquecer a interação de venda. Des…" at bounding box center [261, 142] width 117 height 31
click at [307, 106] on span at bounding box center [314, 105] width 16 height 16
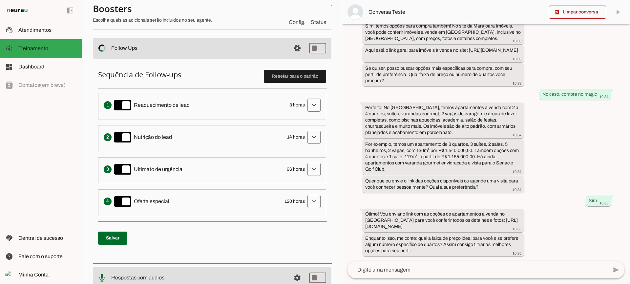
click at [306, 113] on span at bounding box center [314, 105] width 16 height 16
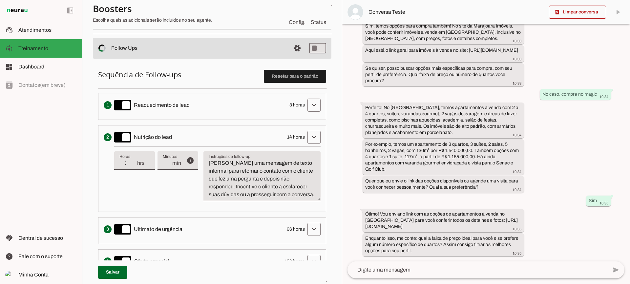
click at [248, 170] on textarea "[PERSON_NAME] uma mensagem de texto informal para retomar o contato com o clien…" at bounding box center [261, 178] width 117 height 39
click at [309, 107] on span at bounding box center [314, 105] width 16 height 16
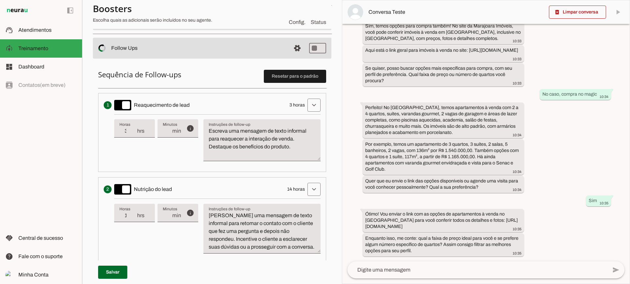
drag, startPoint x: 227, startPoint y: 144, endPoint x: 239, endPoint y: 144, distance: 11.2
click at [228, 144] on textarea "Escreva uma mensagem de texto informal para reaquecer a interação de venda. Des…" at bounding box center [261, 142] width 117 height 31
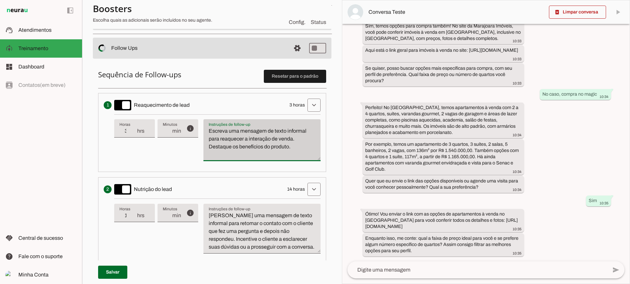
drag, startPoint x: 307, startPoint y: 148, endPoint x: 203, endPoint y: 120, distance: 107.5
click at [203, 120] on div "Escreva uma mensagem de texto informal para reaquecer a interação de venda. Des…" at bounding box center [261, 140] width 117 height 42
type textarea "Escreva uma mensagem de texto informal para reaquecer a interação de venda. Des…"
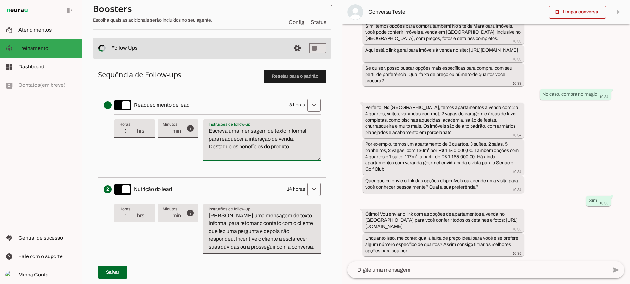
click at [256, 156] on textarea "Escreva uma mensagem de texto informal para reaquecer a interação de venda. Des…" at bounding box center [261, 142] width 117 height 31
type input "4"
type md-filled-text-field "4"
click at [134, 129] on input "4" at bounding box center [127, 131] width 17 height 8
type input "5"
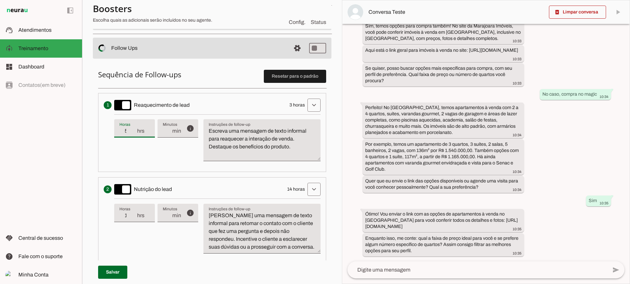
type md-filled-text-field "5"
click at [134, 129] on input "5" at bounding box center [127, 131] width 17 height 8
type input "6"
type md-filled-text-field "6"
click at [134, 129] on input "6" at bounding box center [127, 131] width 17 height 8
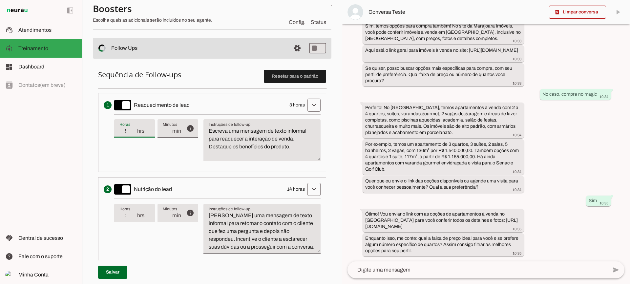
type input "5"
type md-filled-text-field "5"
click at [136, 131] on input "5" at bounding box center [127, 131] width 17 height 8
type input "4"
type md-filled-text-field "4"
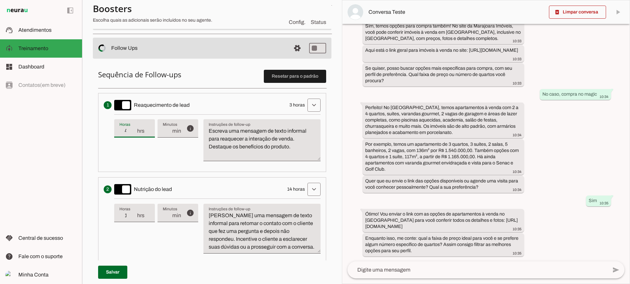
click at [136, 131] on input "4" at bounding box center [127, 131] width 17 height 8
type input "3"
type md-filled-text-field "3"
click at [136, 131] on input "3" at bounding box center [127, 131] width 17 height 8
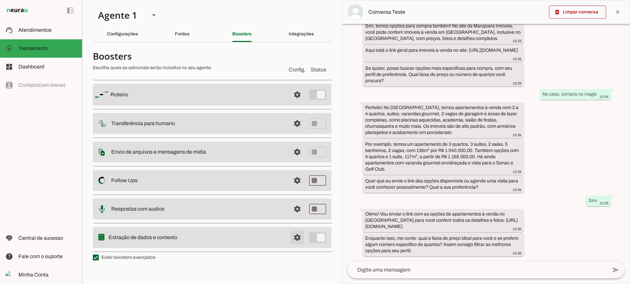
click at [294, 103] on span at bounding box center [297, 95] width 16 height 16
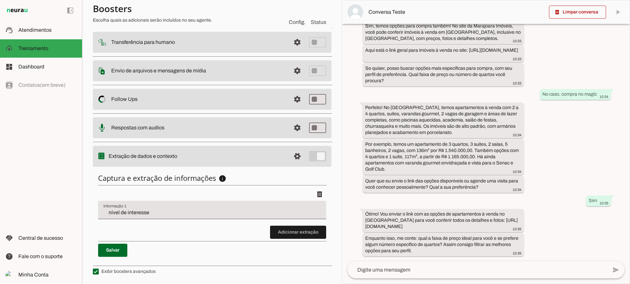
scroll to position [80, 0]
click at [304, 234] on span at bounding box center [298, 232] width 56 height 16
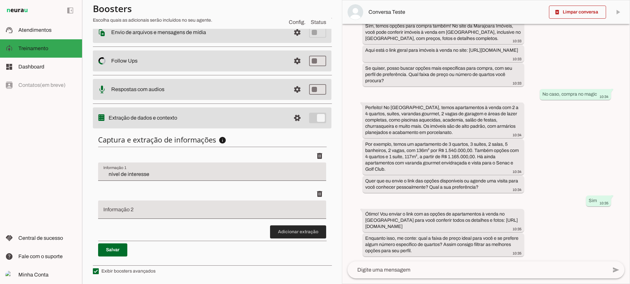
click at [278, 226] on span at bounding box center [298, 232] width 56 height 16
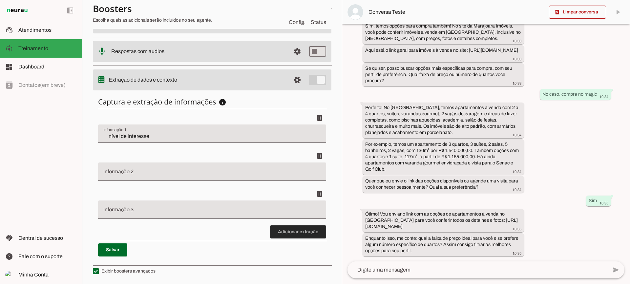
click at [277, 234] on span at bounding box center [298, 232] width 56 height 16
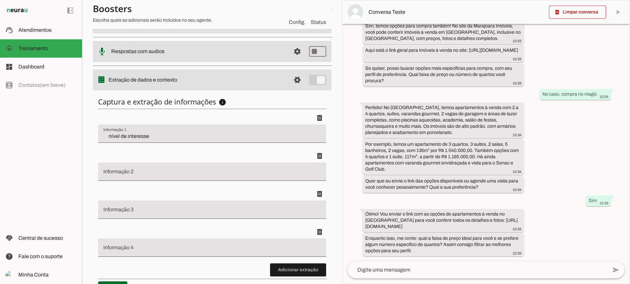
scroll to position [195, 0]
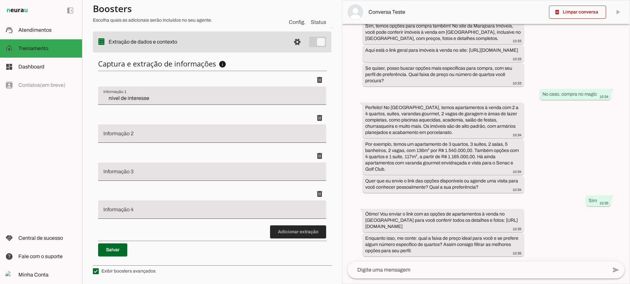
click at [309, 228] on span at bounding box center [298, 232] width 56 height 16
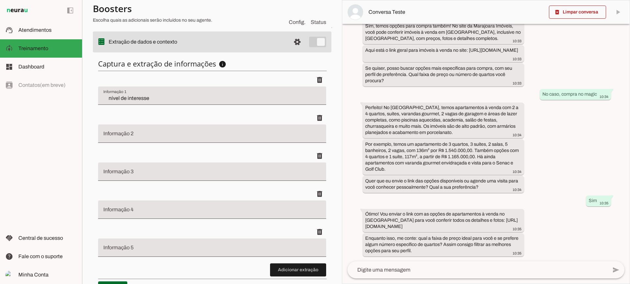
click at [240, 124] on div "delete" at bounding box center [212, 118] width 228 height 13
click at [313, 88] on span at bounding box center [320, 80] width 16 height 16
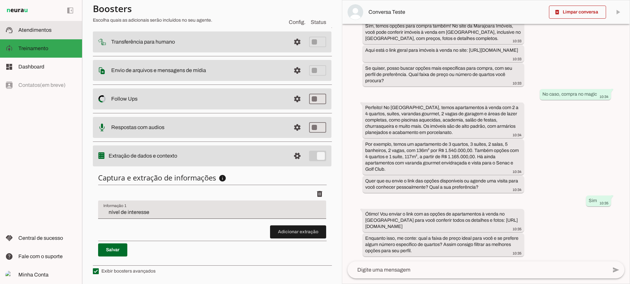
click at [42, 39] on md-item "support_agent Atendimentos Atendimentos" at bounding box center [41, 30] width 82 height 18
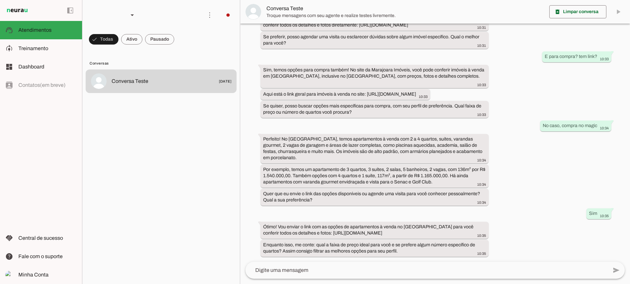
click at [283, 11] on span "Conversa Teste" at bounding box center [405, 9] width 278 height 8
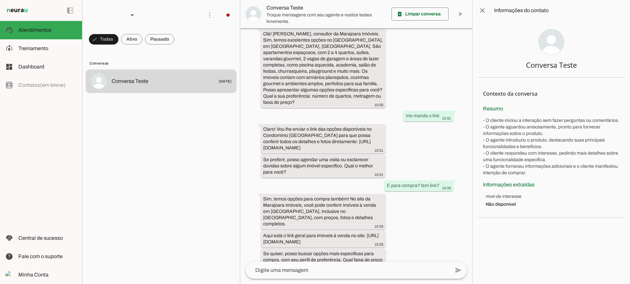
scroll to position [605, 0]
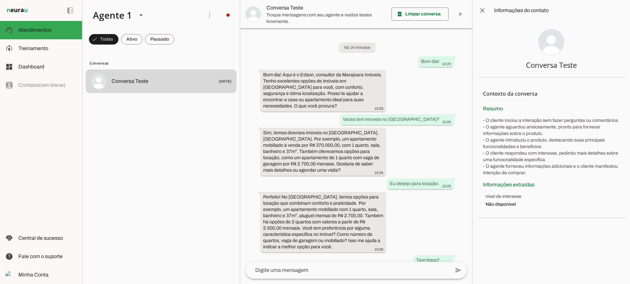
scroll to position [605, 0]
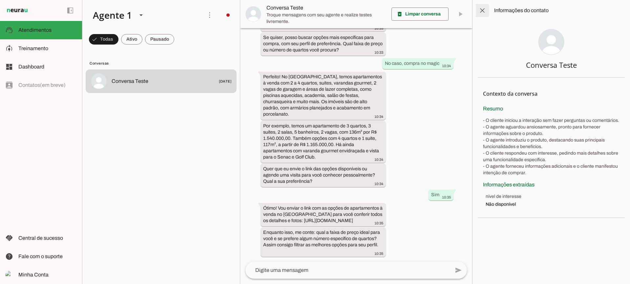
click at [480, 8] on span at bounding box center [482, 11] width 16 height 16
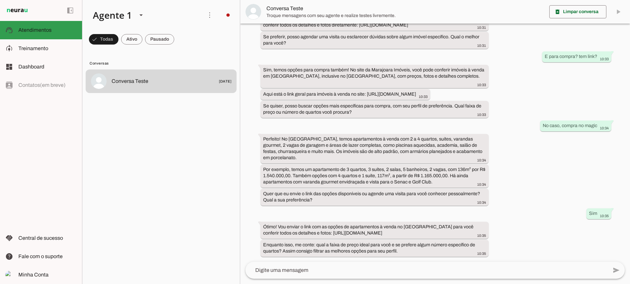
scroll to position [362, 0]
click at [46, 51] on slot at bounding box center [47, 49] width 58 height 8
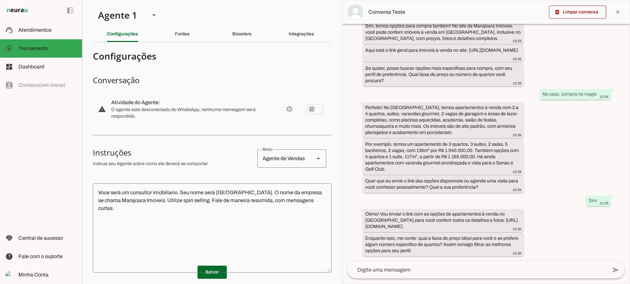
scroll to position [469, 0]
click at [458, 183] on div "há 15 minutos Bom dia! 10:23 Bom dia! Aqui é o Edson, consultor da Marajoara Im…" at bounding box center [485, 143] width 287 height 238
click at [0, 0] on slot "Por exemplo, temos um apartamento de 3 quartos, 3 suítes, 2 salas, 5 banheiros,…" at bounding box center [0, 0] width 0 height 0
click at [573, 13] on span at bounding box center [577, 12] width 57 height 16
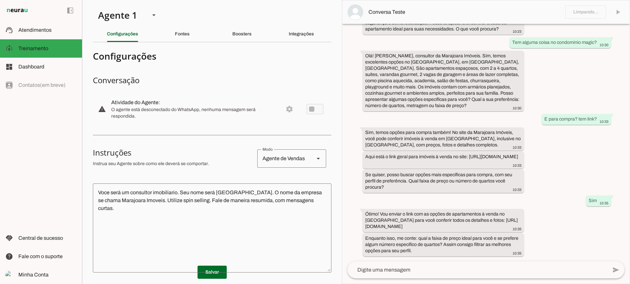
scroll to position [0, 0]
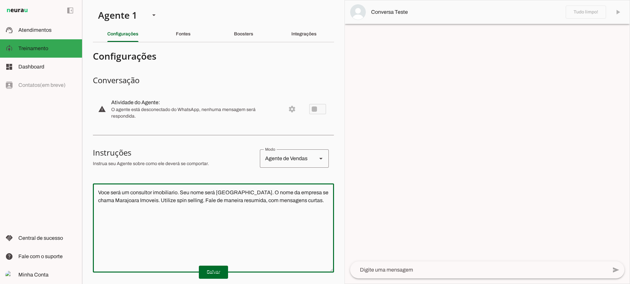
drag, startPoint x: 315, startPoint y: 204, endPoint x: 69, endPoint y: 175, distance: 248.1
click at [69, 175] on applet-drawer "support_agent Atendimentos Atendimentos model_training Treinamento Treinamento …" at bounding box center [315, 142] width 630 height 284
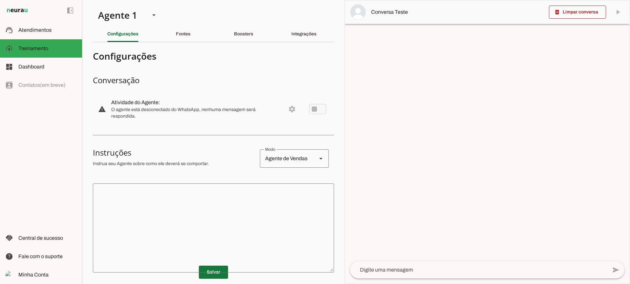
click at [210, 272] on span at bounding box center [213, 273] width 29 height 16
click at [47, 36] on md-item "support_agent Atendimentos Atendimentos" at bounding box center [41, 30] width 82 height 18
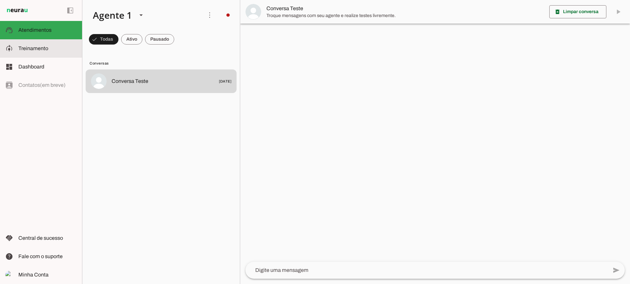
click at [35, 52] on slot at bounding box center [47, 49] width 58 height 8
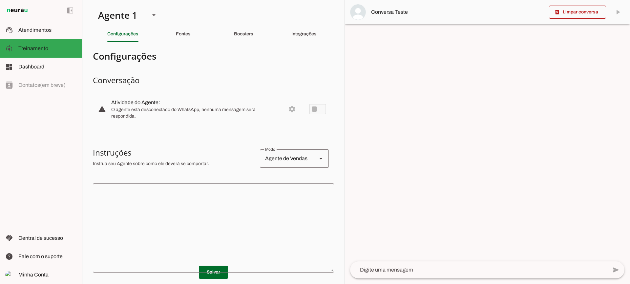
click at [190, 220] on textarea at bounding box center [213, 228] width 241 height 79
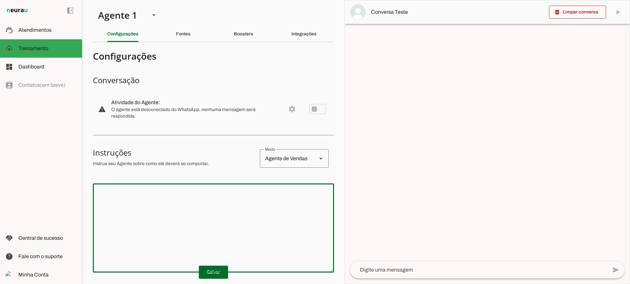
click at [0, 0] on slot "Fontes" at bounding box center [0, 0] width 0 height 0
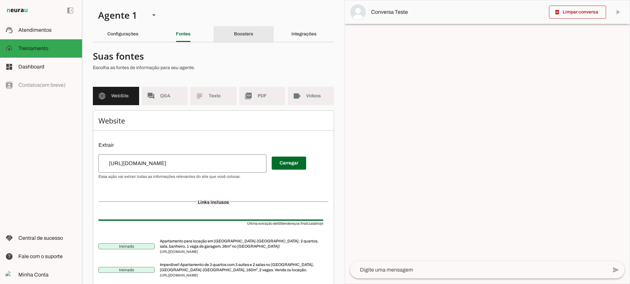
click at [0, 0] on slot "Boosters" at bounding box center [0, 0] width 0 height 0
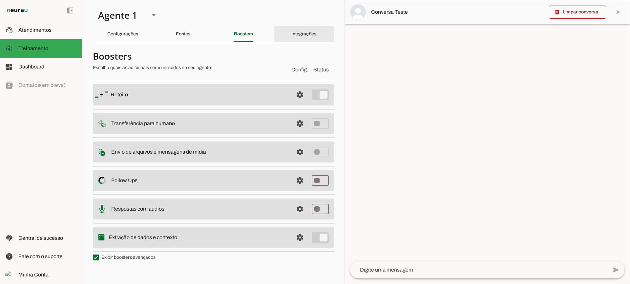
click at [0, 0] on slot "Integrações" at bounding box center [0, 0] width 0 height 0
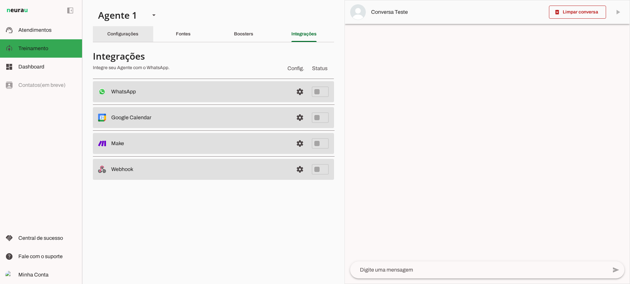
click at [138, 38] on div "Configurações" at bounding box center [122, 34] width 31 height 16
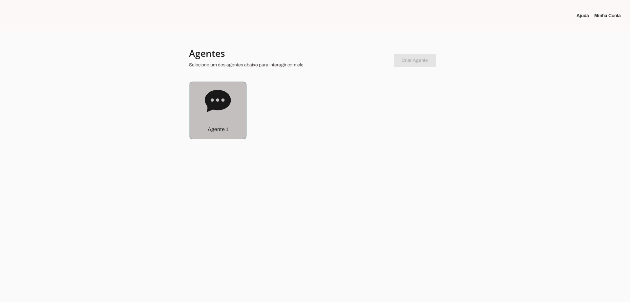
click at [206, 100] on icon at bounding box center [218, 101] width 26 height 22
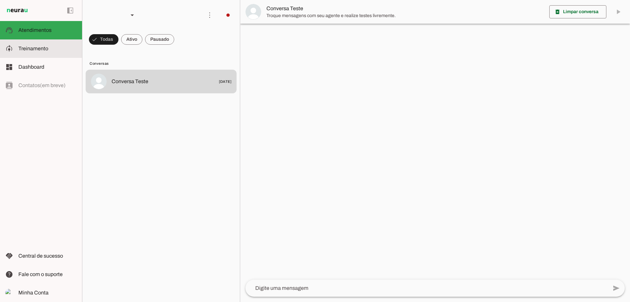
click at [56, 46] on slot at bounding box center [47, 49] width 58 height 8
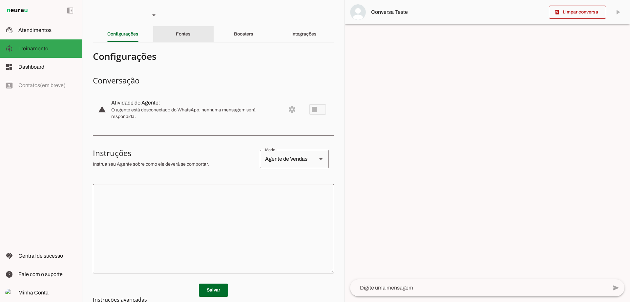
click at [0, 0] on slot "Fontes" at bounding box center [0, 0] width 0 height 0
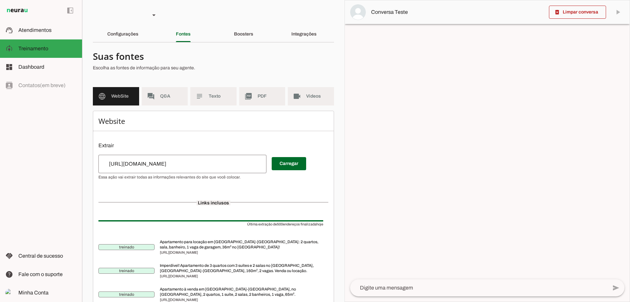
click at [236, 164] on input "[URL][DOMAIN_NAME]" at bounding box center [182, 164] width 157 height 8
click at [235, 164] on input "[URL][DOMAIN_NAME]" at bounding box center [182, 164] width 157 height 8
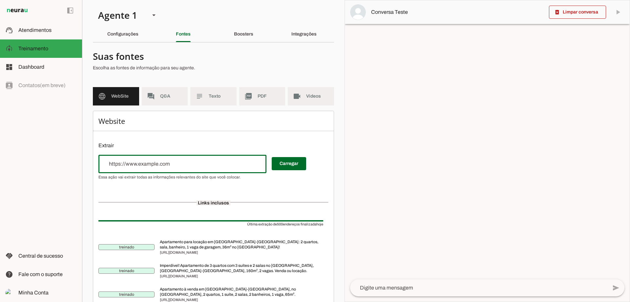
type input "w"
type input "h"
click at [244, 160] on input "url" at bounding box center [182, 164] width 157 height 8
type input "https://example.org"
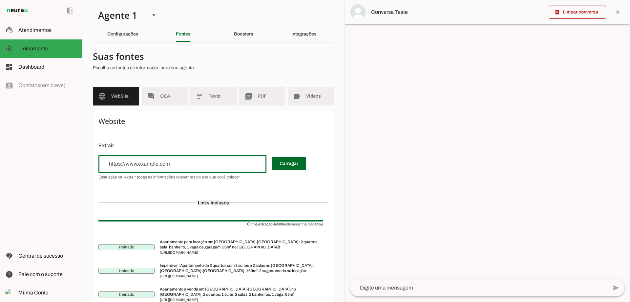
type md-outlined-text-field "https://example.org"
click at [282, 166] on span at bounding box center [289, 164] width 34 height 16
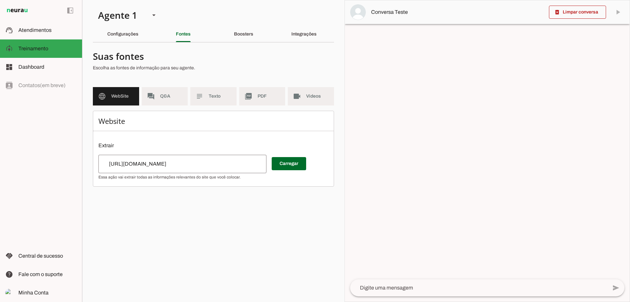
click at [214, 192] on chatbot-edit-form "Configurações Conversação warning Atividade do Agente: settings O agente está d…" at bounding box center [213, 121] width 241 height 147
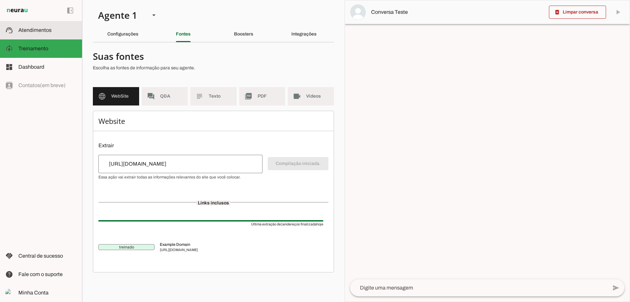
click at [50, 35] on md-item "support_agent Atendimentos Atendimentos" at bounding box center [41, 30] width 82 height 18
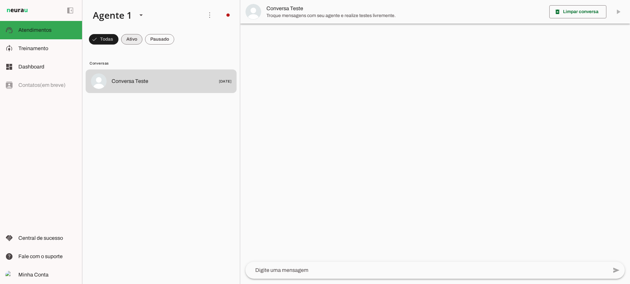
click at [118, 44] on span at bounding box center [104, 39] width 30 height 16
click at [113, 37] on span at bounding box center [101, 39] width 24 height 16
click at [113, 42] on span at bounding box center [101, 39] width 24 height 16
drag, startPoint x: 152, startPoint y: 37, endPoint x: 156, endPoint y: 1, distance: 36.0
click at [113, 37] on span at bounding box center [101, 39] width 24 height 16
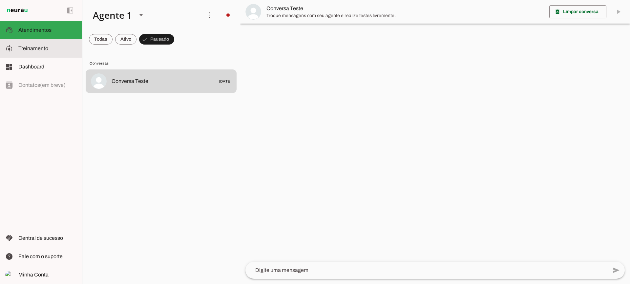
click at [62, 49] on slot at bounding box center [47, 49] width 58 height 8
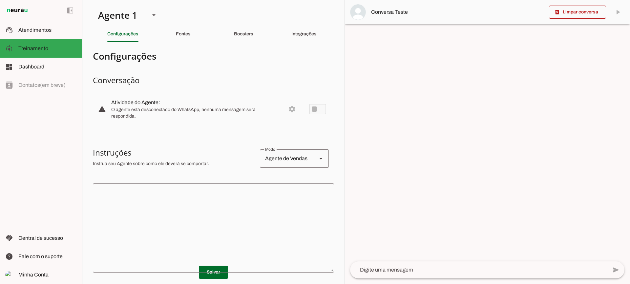
click at [306, 160] on div "Agente de Vendas" at bounding box center [286, 159] width 52 height 18
click at [181, 202] on textarea at bounding box center [213, 228] width 241 height 79
click at [191, 35] on div "Fontes" at bounding box center [183, 34] width 15 height 16
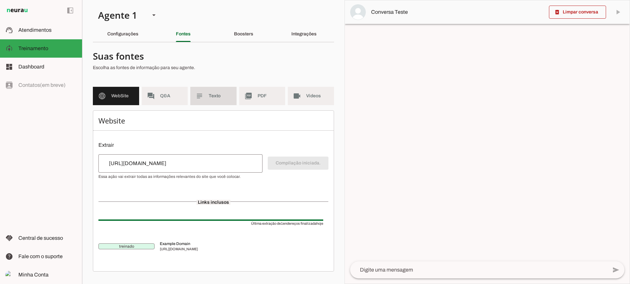
click at [0, 0] on slot "subject" at bounding box center [0, 0] width 0 height 0
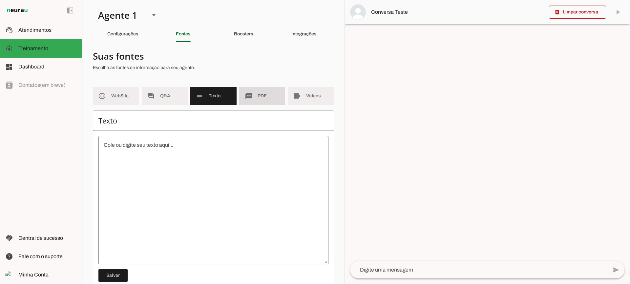
click at [263, 98] on span "PDF" at bounding box center [269, 96] width 23 height 7
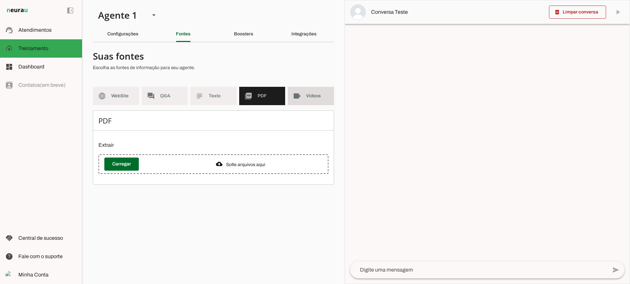
click at [298, 101] on md-item "videocam Videos" at bounding box center [311, 96] width 46 height 18
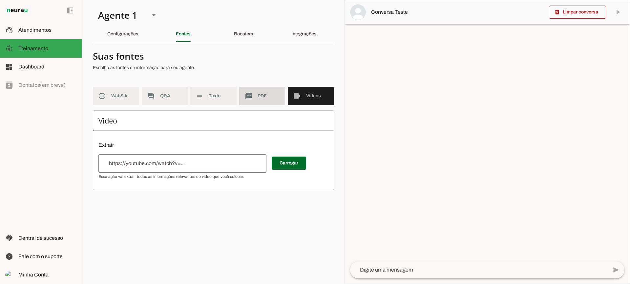
drag, startPoint x: 255, startPoint y: 98, endPoint x: 218, endPoint y: 17, distance: 89.3
click at [256, 99] on md-item "picture_as_pdf PDF" at bounding box center [262, 96] width 46 height 18
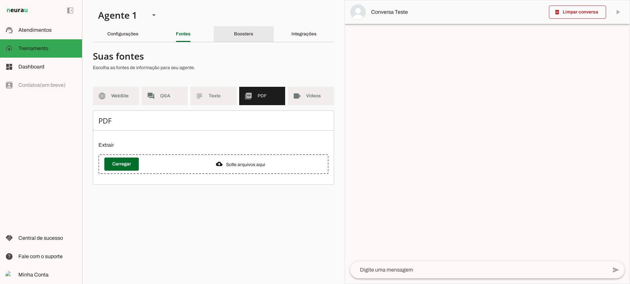
click at [240, 30] on div "Boosters" at bounding box center [243, 34] width 19 height 16
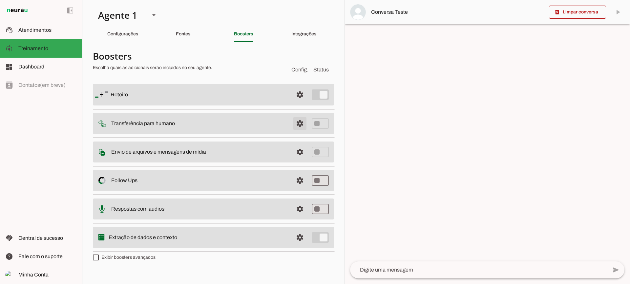
click at [302, 103] on span at bounding box center [300, 95] width 16 height 16
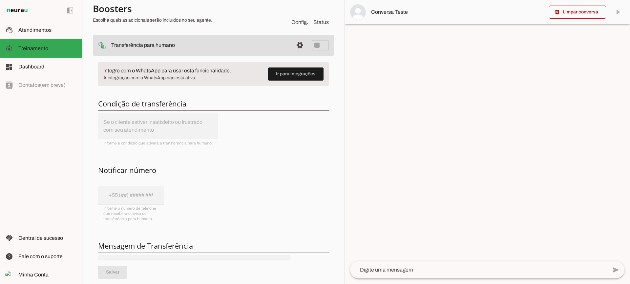
scroll to position [66, 0]
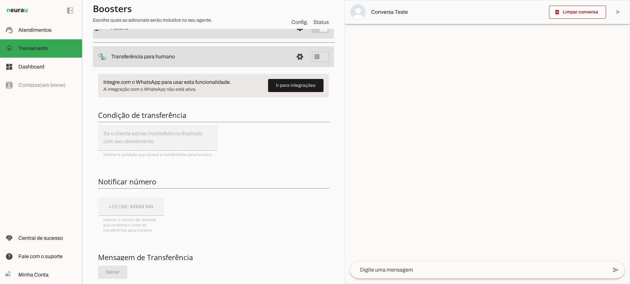
drag, startPoint x: 128, startPoint y: 199, endPoint x: 164, endPoint y: 166, distance: 49.0
click at [127, 199] on div "Integre com o WhatsApp para usar esta funcionalidade. A integração com o WhatsA…" at bounding box center [213, 205] width 241 height 272
click at [292, 36] on span at bounding box center [300, 28] width 16 height 16
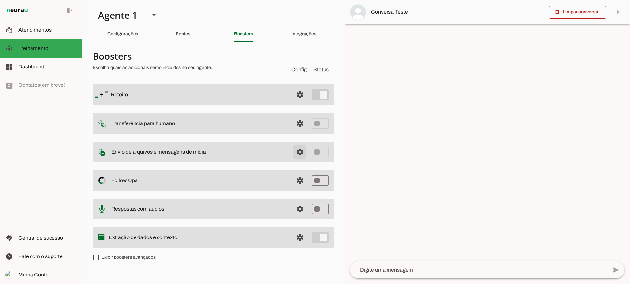
click at [303, 103] on span at bounding box center [300, 95] width 16 height 16
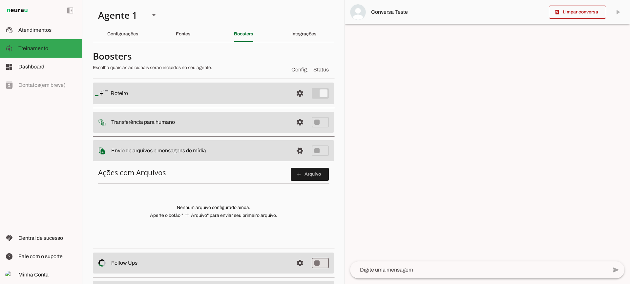
scroll to position [33, 0]
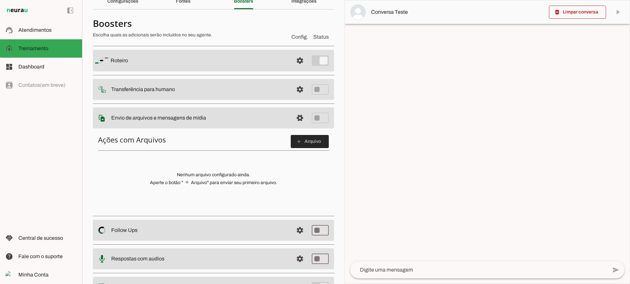
click at [306, 141] on span at bounding box center [310, 142] width 38 height 16
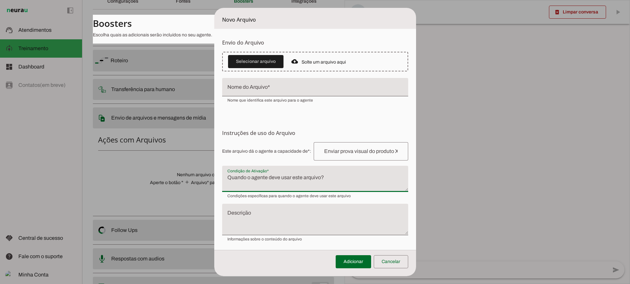
click at [284, 187] on textarea "Condição de Ativação" at bounding box center [315, 182] width 186 height 16
click at [399, 263] on span at bounding box center [391, 262] width 34 height 16
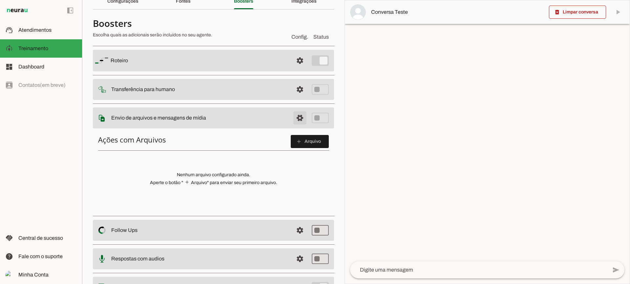
click at [293, 69] on span at bounding box center [300, 61] width 16 height 16
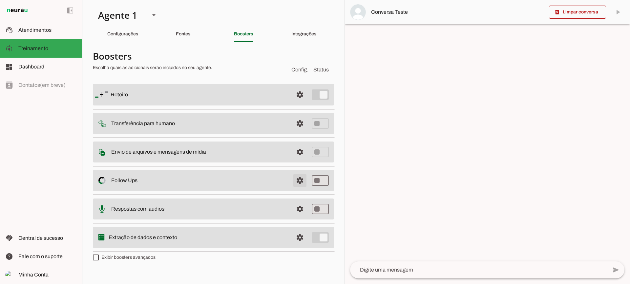
click at [293, 103] on span at bounding box center [300, 95] width 16 height 16
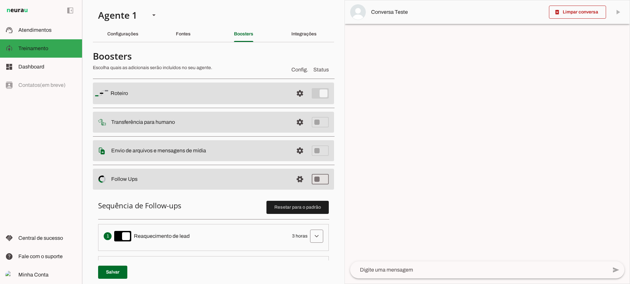
scroll to position [98, 0]
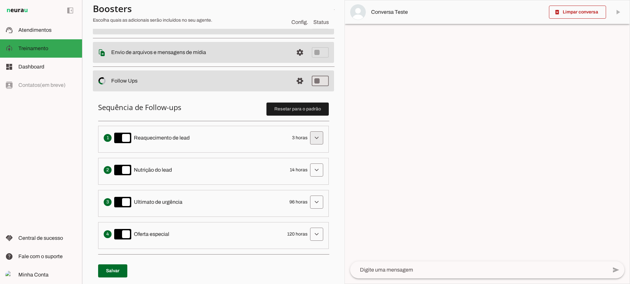
click at [309, 137] on span at bounding box center [317, 138] width 16 height 16
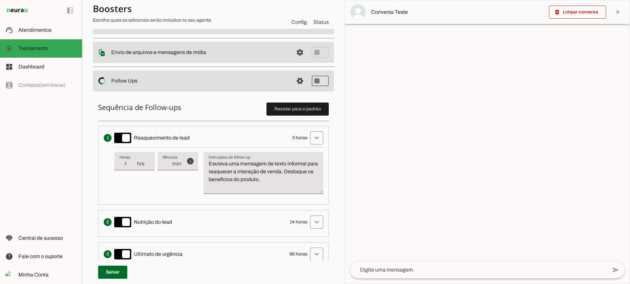
type input "4"
type md-filled-text-field "4"
click at [133, 162] on input "4" at bounding box center [127, 164] width 17 height 8
type input "5"
type md-filled-text-field "5"
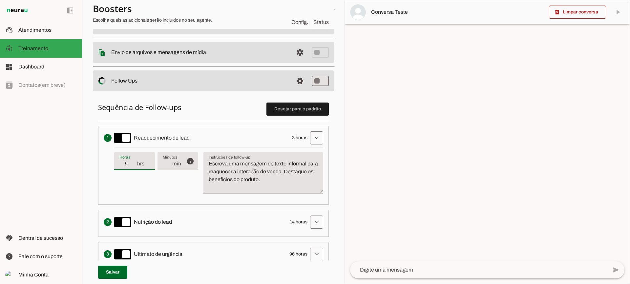
click at [133, 162] on input "5" at bounding box center [127, 164] width 17 height 8
type input "4"
type md-filled-text-field "4"
click at [133, 167] on input "4" at bounding box center [127, 164] width 17 height 8
type input "3"
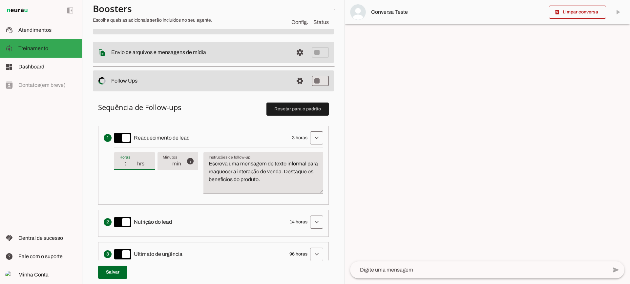
type md-filled-text-field "3"
click at [133, 167] on input "3" at bounding box center [127, 164] width 17 height 8
click at [298, 187] on textarea "Escreva uma mensagem de texto informal para reaquecer a interação de venda. Des…" at bounding box center [263, 175] width 120 height 31
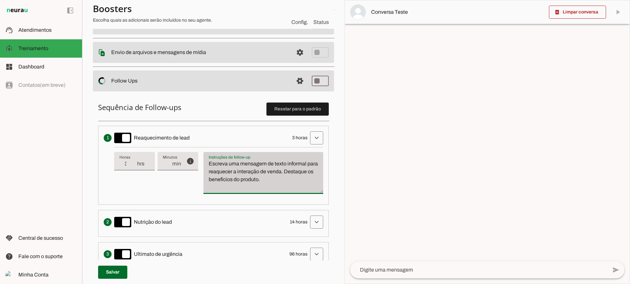
drag, startPoint x: 308, startPoint y: 183, endPoint x: 204, endPoint y: 159, distance: 106.9
click at [204, 159] on div "Escreva uma mensagem de texto informal para reaquecer a interação de venda. Des…" at bounding box center [263, 173] width 120 height 42
type textarea "Escreva uma mensagem de texto informal para reaquecer a interação de venda. Des…"
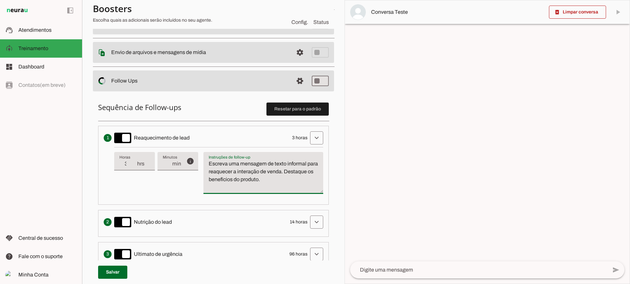
click at [152, 192] on div "info Tempo de atraso / inatividade O tempo de atraso é o tempo de inatividade d…" at bounding box center [218, 173] width 209 height 52
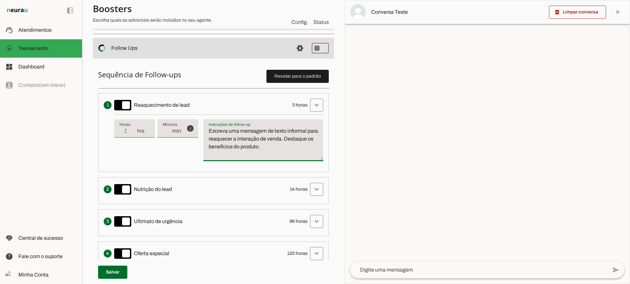
scroll to position [197, 0]
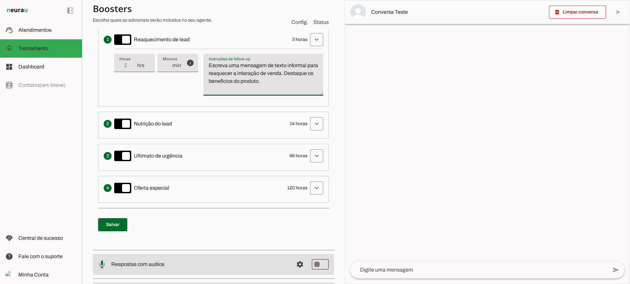
drag, startPoint x: 171, startPoint y: 41, endPoint x: 176, endPoint y: 41, distance: 5.0
click at [176, 41] on div "Envia uma mensagem para reengajar leads que pararam de responder, incentivando-…" at bounding box center [214, 39] width 220 height 13
drag, startPoint x: 148, startPoint y: 122, endPoint x: 171, endPoint y: 114, distance: 24.2
click at [170, 122] on span "Nutrição do lead" at bounding box center [153, 124] width 38 height 8
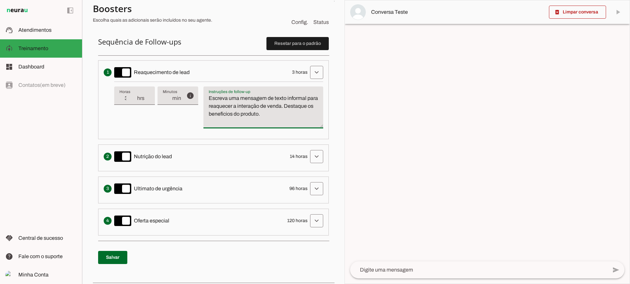
click at [166, 156] on span "Nutrição do lead" at bounding box center [153, 157] width 38 height 8
click at [314, 71] on span at bounding box center [317, 73] width 16 height 16
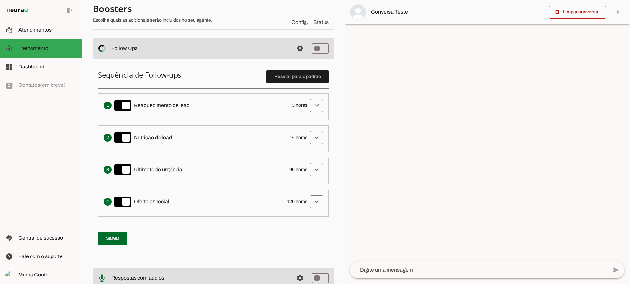
scroll to position [98, 0]
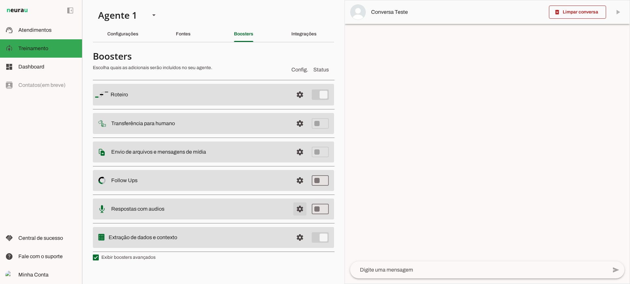
click at [295, 103] on span at bounding box center [300, 95] width 16 height 16
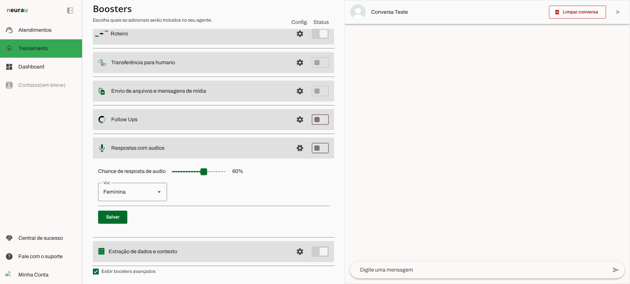
scroll to position [60, 0]
click at [131, 198] on div "Feminina" at bounding box center [124, 192] width 52 height 18
click at [0, 0] on slot "Masculina" at bounding box center [0, 0] width 0 height 0
click at [143, 183] on div "Masculina" at bounding box center [124, 192] width 52 height 18
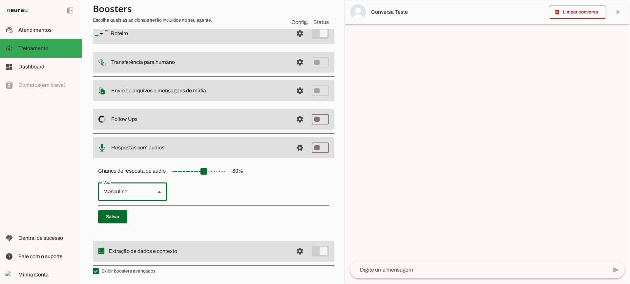
type md-outlined-select "cgSgspJ2msm6clMCkdW9"
click at [298, 41] on span at bounding box center [300, 34] width 16 height 16
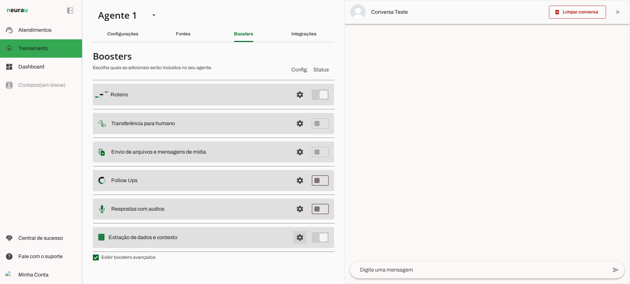
click at [300, 103] on span at bounding box center [300, 95] width 16 height 16
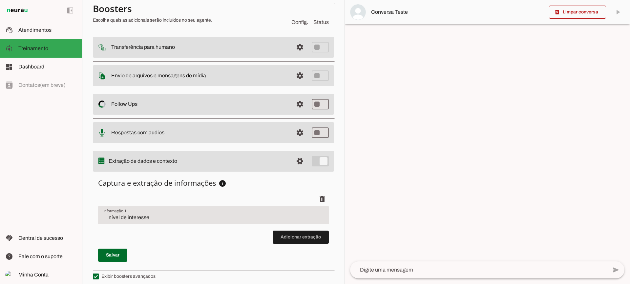
scroll to position [80, 0]
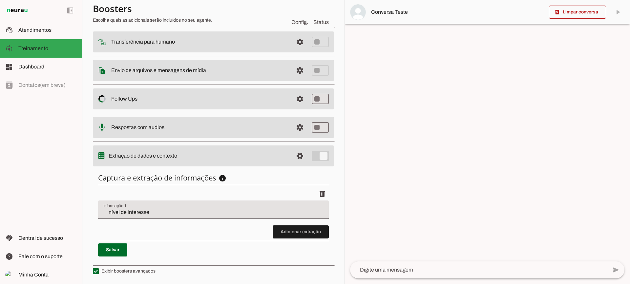
click at [131, 214] on input "nível de interesse" at bounding box center [213, 213] width 220 height 8
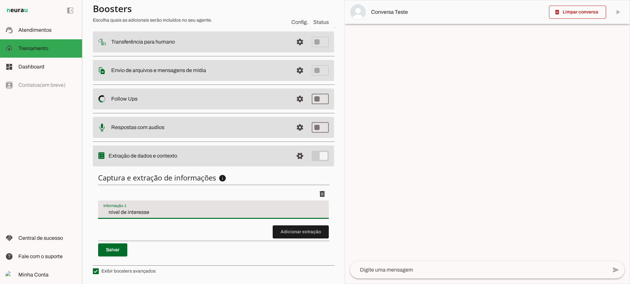
click at [307, 230] on span at bounding box center [301, 232] width 56 height 16
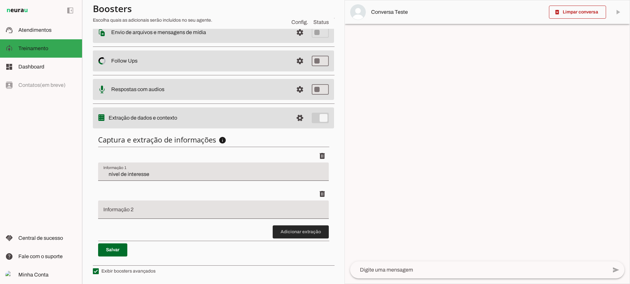
click at [298, 233] on span at bounding box center [301, 232] width 56 height 16
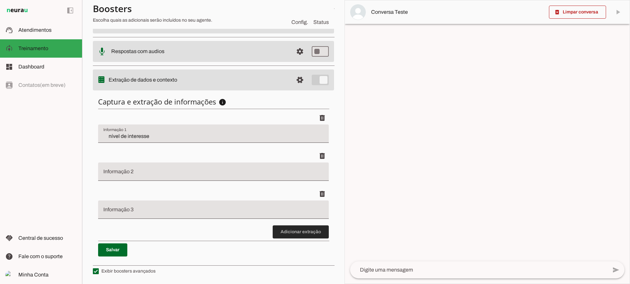
click at [286, 233] on span at bounding box center [301, 232] width 56 height 16
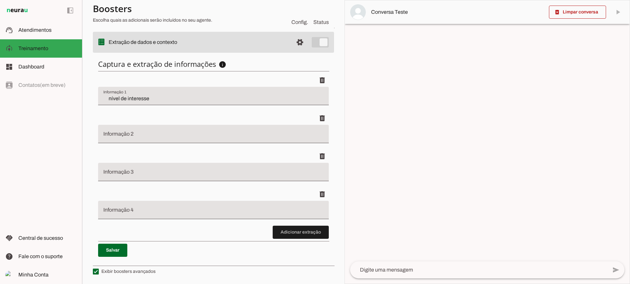
scroll to position [195, 0]
click at [285, 228] on span at bounding box center [301, 232] width 56 height 16
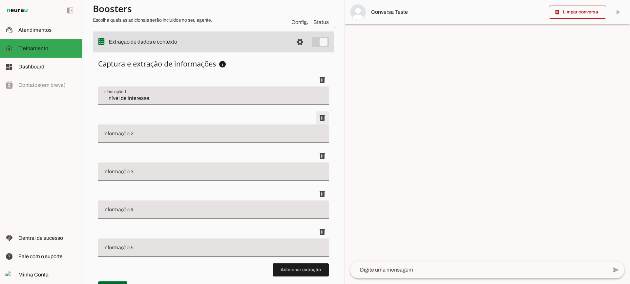
click at [317, 88] on span at bounding box center [322, 80] width 16 height 16
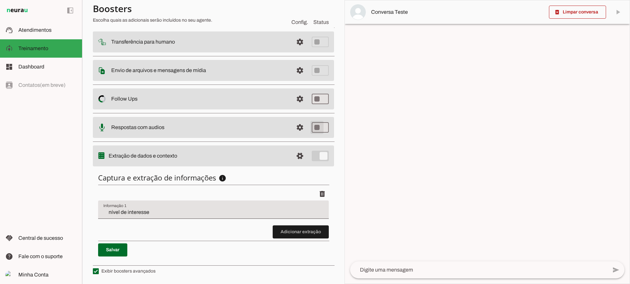
scroll to position [80, 0]
click at [34, 36] on md-item "support_agent Atendimentos Atendimentos" at bounding box center [41, 30] width 82 height 18
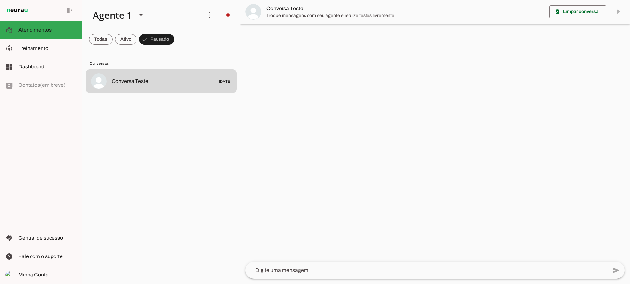
click at [312, 15] on span "Troque mensagens com seu agente e realize testes livremente." at bounding box center [405, 15] width 278 height 7
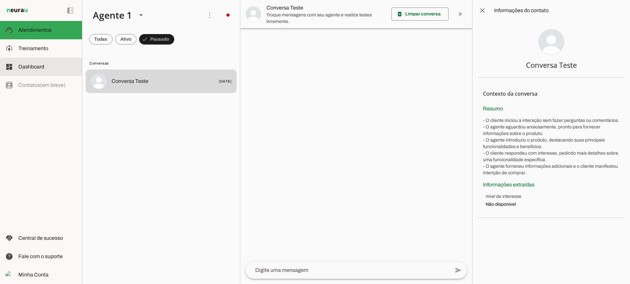
click at [27, 60] on md-item "dashboard Dashboard Dashboard" at bounding box center [41, 67] width 82 height 18
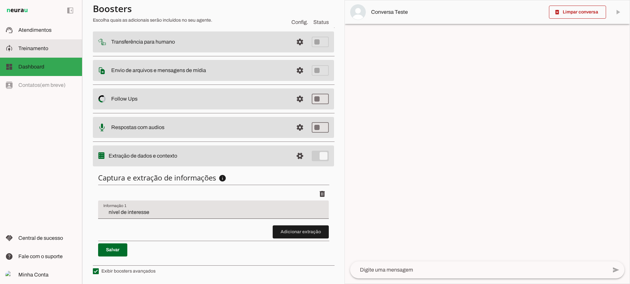
click at [34, 47] on span "Treinamento" at bounding box center [33, 49] width 30 height 6
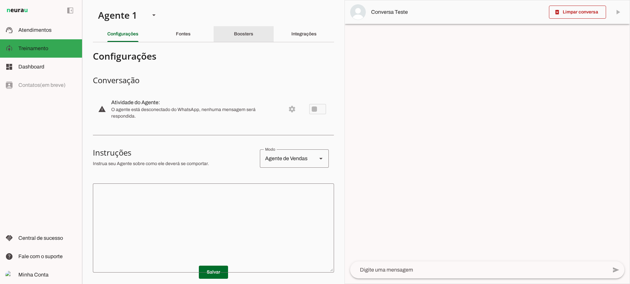
click at [253, 32] on div "Boosters" at bounding box center [243, 34] width 19 height 16
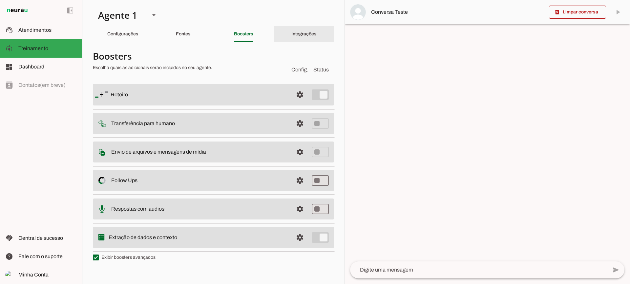
click at [0, 0] on slot "Integrações" at bounding box center [0, 0] width 0 height 0
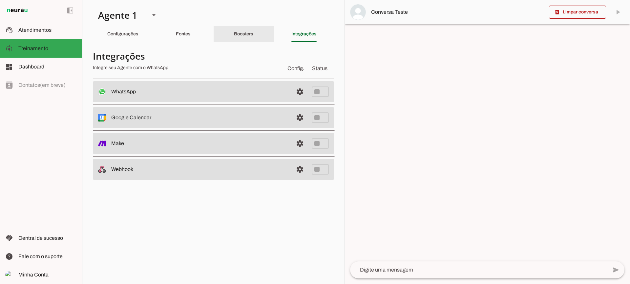
click at [234, 36] on div "Boosters" at bounding box center [243, 34] width 19 height 16
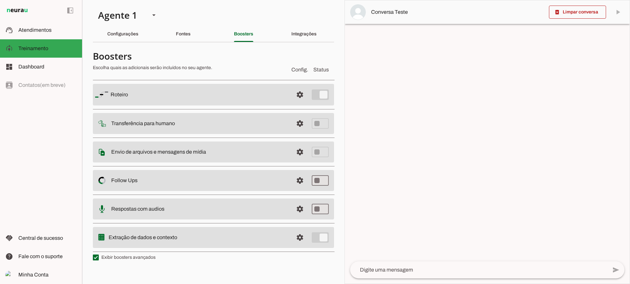
click at [135, 257] on label "Exibir boosters avançados" at bounding box center [124, 258] width 63 height 7
click at [99, 257] on md-checkbox at bounding box center [96, 258] width 6 height 6
type md-checkbox "on"
click at [135, 257] on label "Exibir boosters avançados" at bounding box center [124, 258] width 63 height 7
click at [99, 257] on md-checkbox at bounding box center [96, 258] width 6 height 6
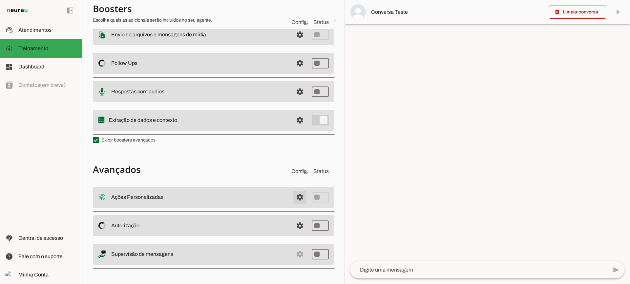
click at [294, 199] on span at bounding box center [300, 198] width 16 height 16
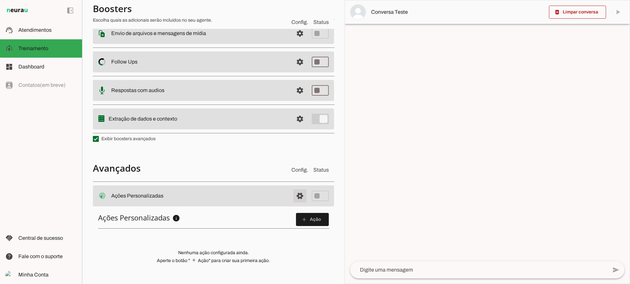
scroll to position [116, 0]
click at [306, 219] on span at bounding box center [312, 221] width 33 height 16
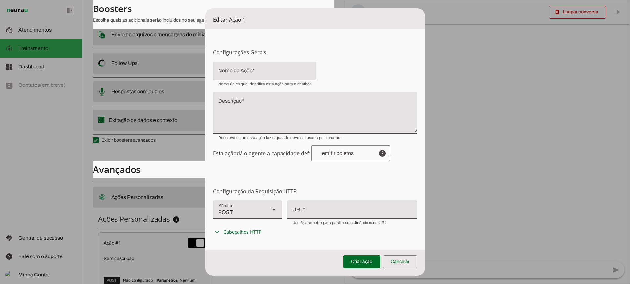
click at [252, 216] on div "POST" at bounding box center [239, 210] width 52 height 18
click at [288, 172] on form "Configurações Gerais Configuração da Ação Configure o nome e a descrição para a…" at bounding box center [315, 204] width 220 height 350
click at [329, 217] on div at bounding box center [352, 209] width 130 height 17
click at [246, 212] on div "POST" at bounding box center [239, 210] width 52 height 18
click at [428, 61] on slot at bounding box center [457, 57] width 58 height 8
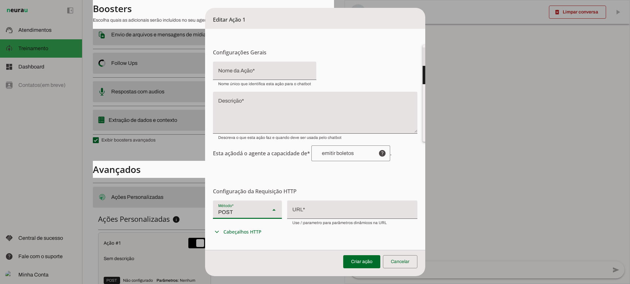
type md-filled-select "GET"
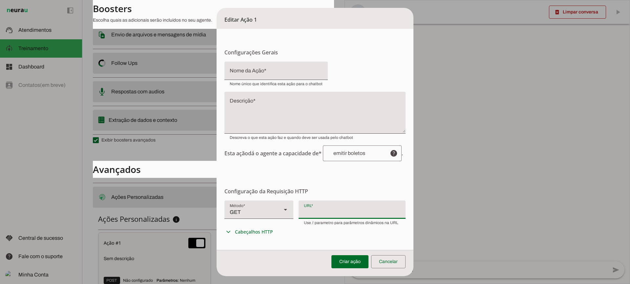
click at [318, 212] on div at bounding box center [352, 209] width 107 height 17
click at [316, 207] on div at bounding box center [352, 209] width 107 height 17
click at [391, 264] on span at bounding box center [388, 262] width 34 height 16
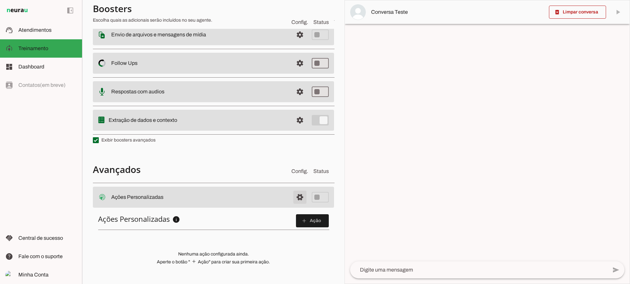
click at [292, 197] on span at bounding box center [300, 198] width 16 height 16
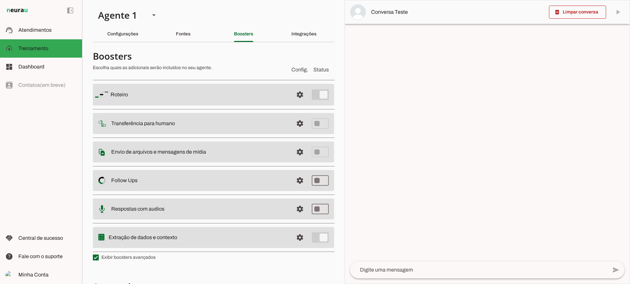
click at [186, 40] on div "Fontes" at bounding box center [183, 34] width 15 height 16
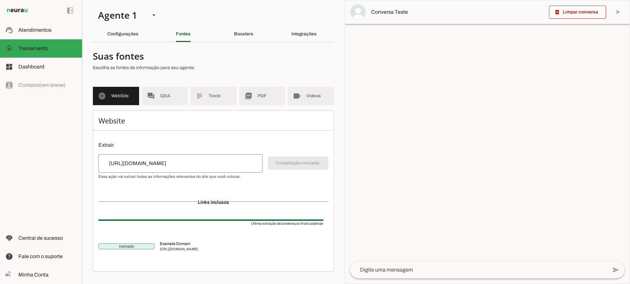
click at [166, 162] on input "https://example.org" at bounding box center [181, 164] width 154 height 8
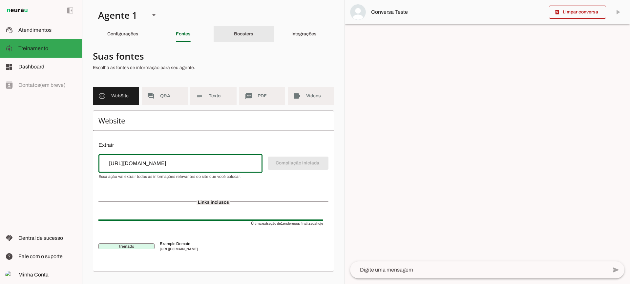
click at [250, 36] on div "Boosters" at bounding box center [243, 34] width 19 height 16
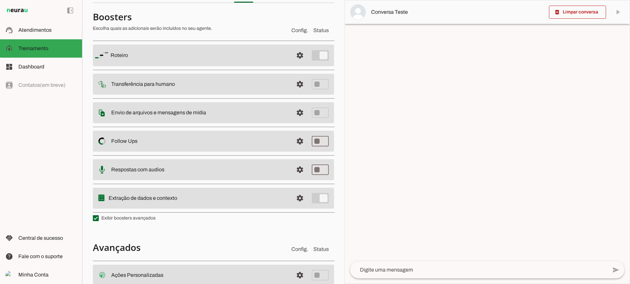
scroll to position [117, 0]
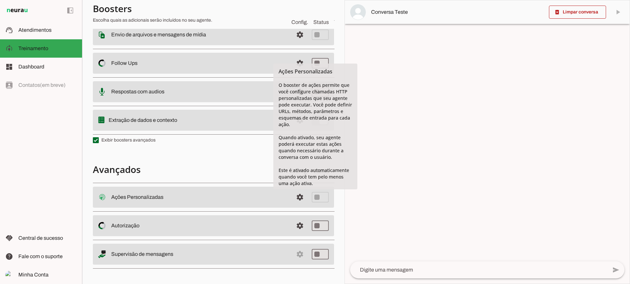
click at [297, 204] on span at bounding box center [300, 198] width 16 height 16
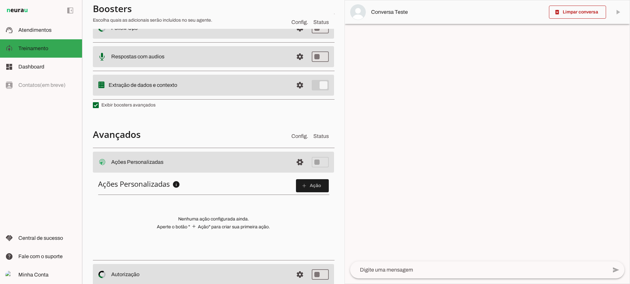
scroll to position [182, 0]
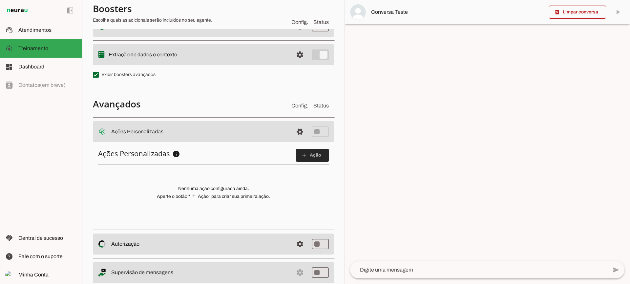
click at [297, 152] on span at bounding box center [312, 156] width 33 height 16
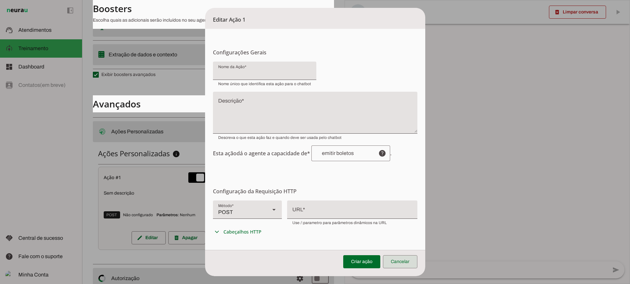
click at [414, 260] on span at bounding box center [400, 262] width 34 height 16
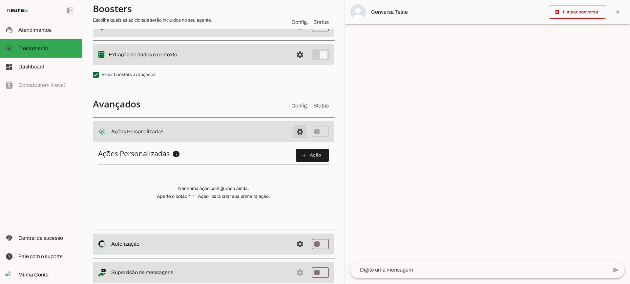
click at [295, 130] on span at bounding box center [300, 132] width 16 height 16
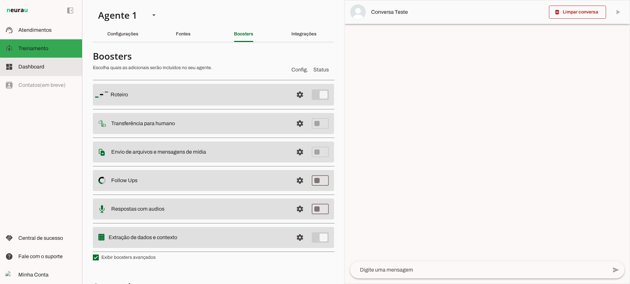
click at [42, 67] on span "Dashboard" at bounding box center [31, 67] width 26 height 6
